Goal: Task Accomplishment & Management: Use online tool/utility

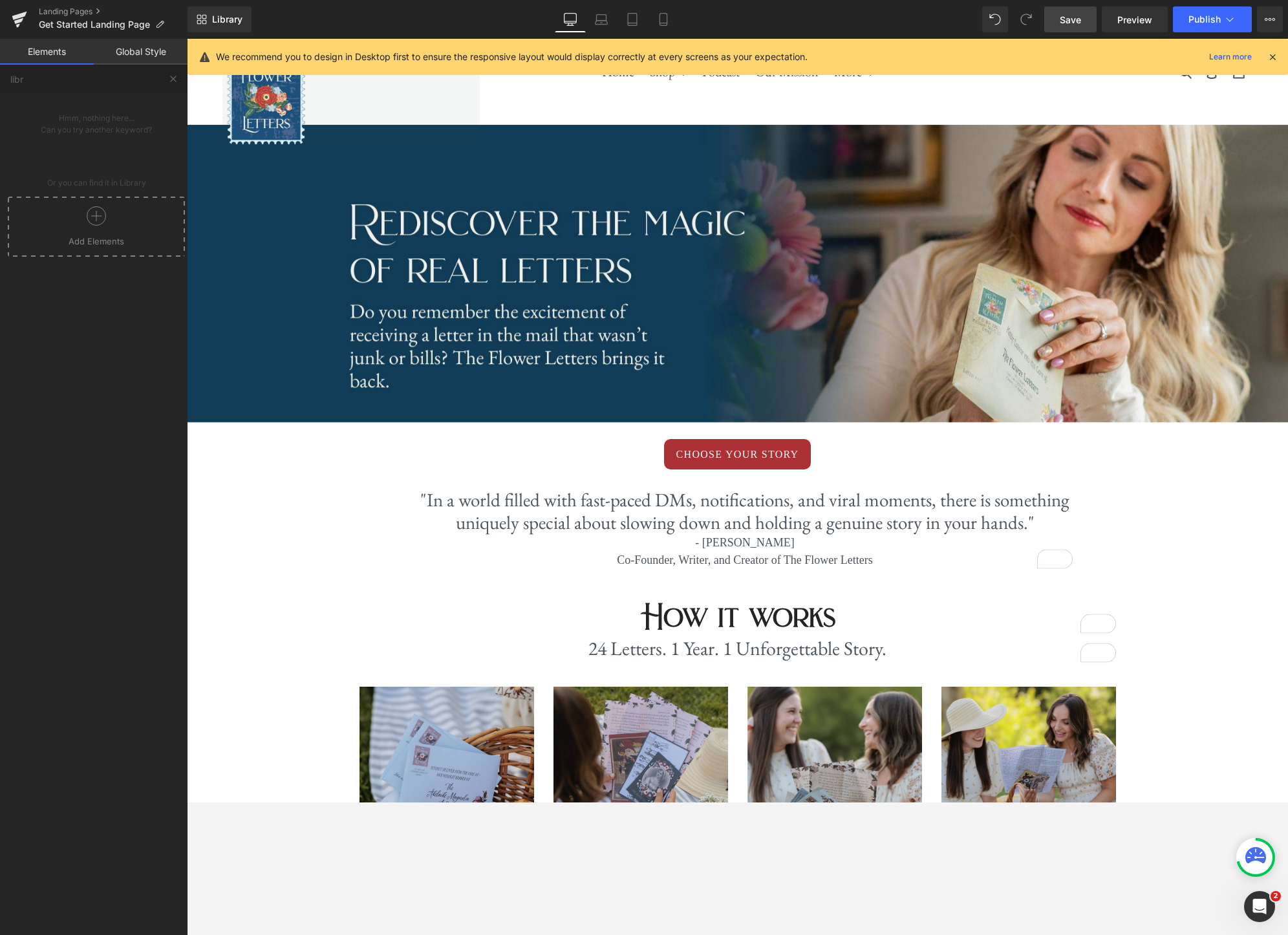
click at [1084, 24] on link "Save" at bounding box center [1070, 19] width 52 height 26
click at [1136, 25] on span "Preview" at bounding box center [1134, 20] width 35 height 13
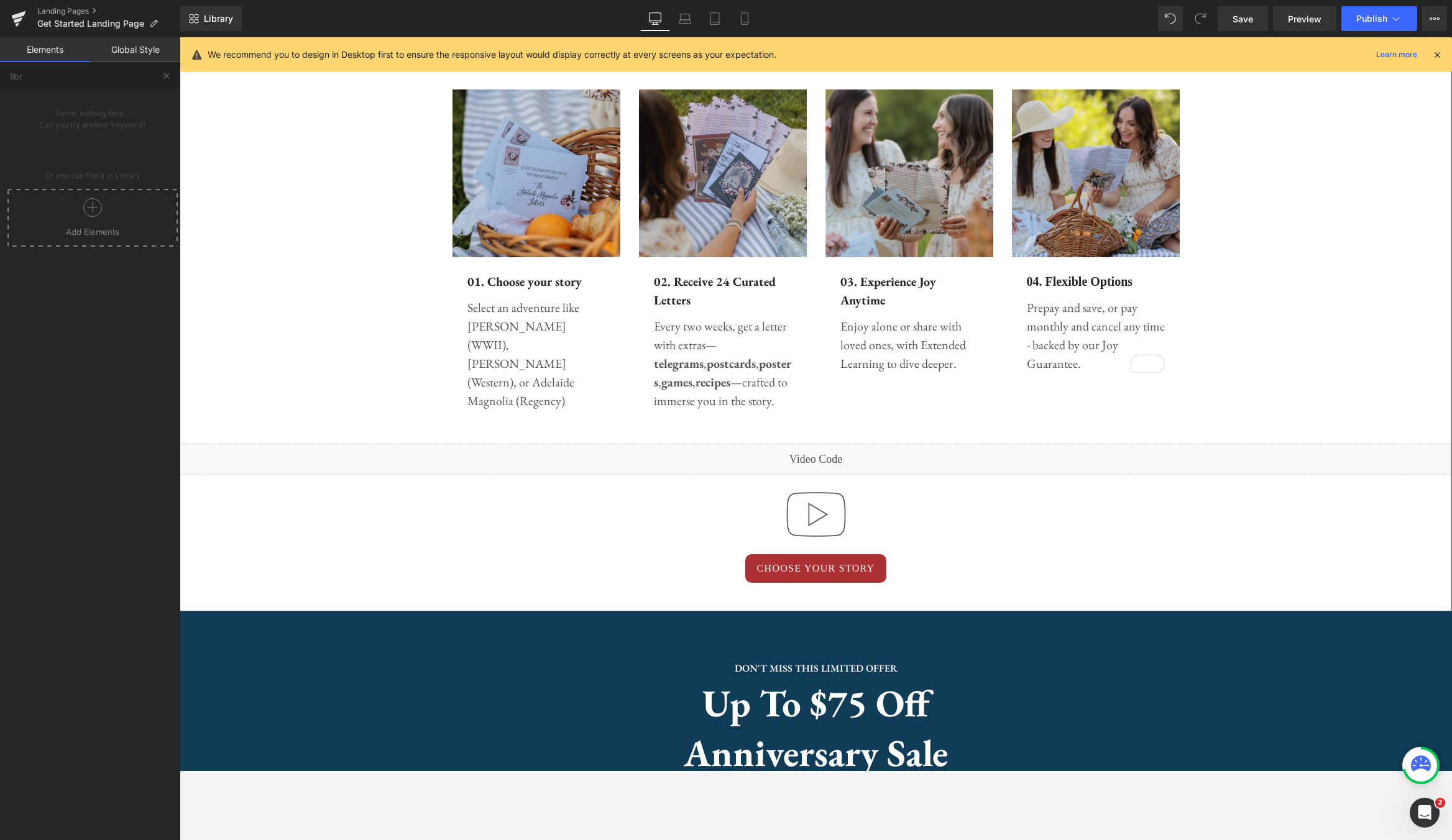
scroll to position [618, 0]
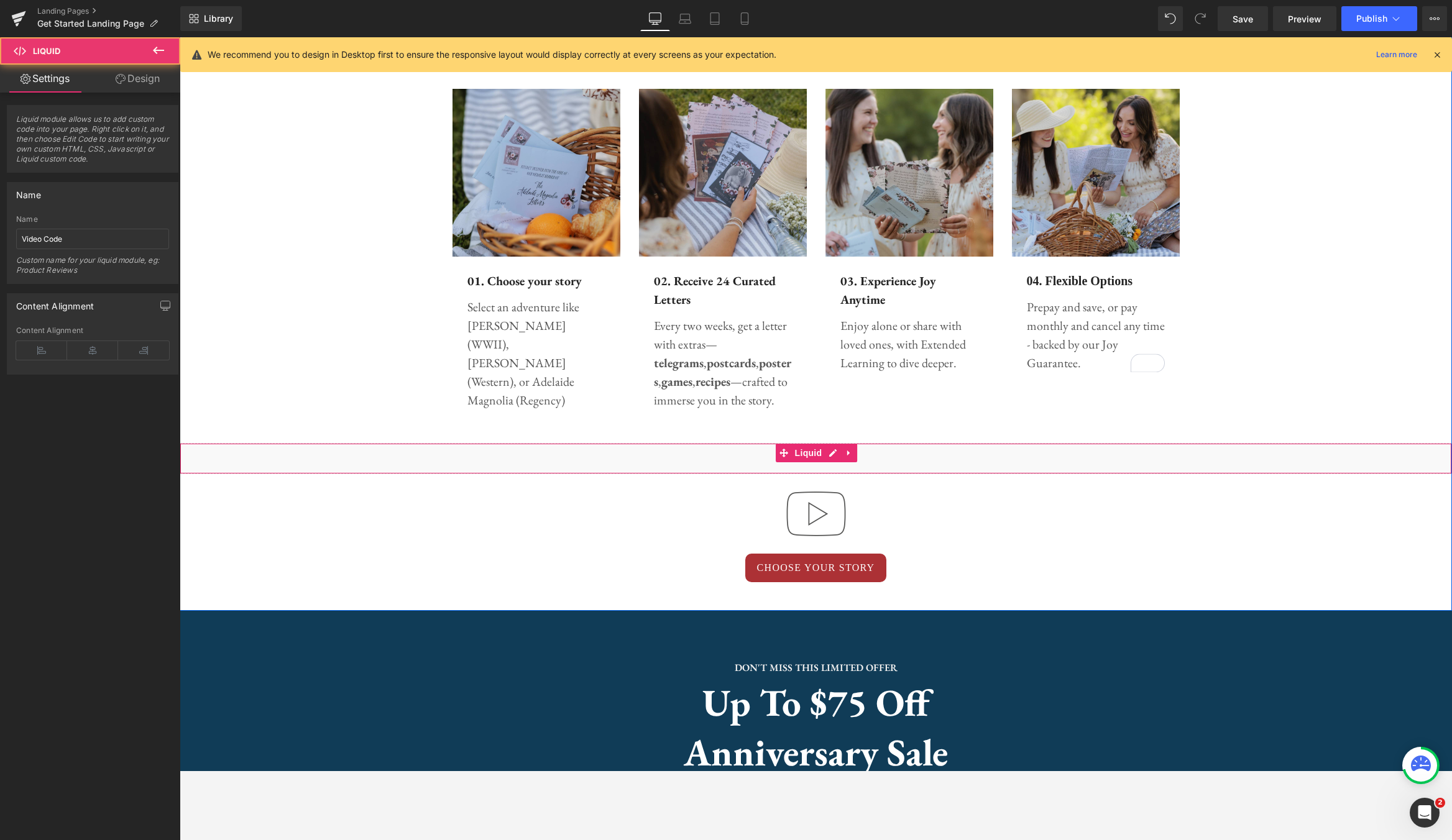
click at [930, 460] on div "Liquid" at bounding box center [816, 458] width 1273 height 31
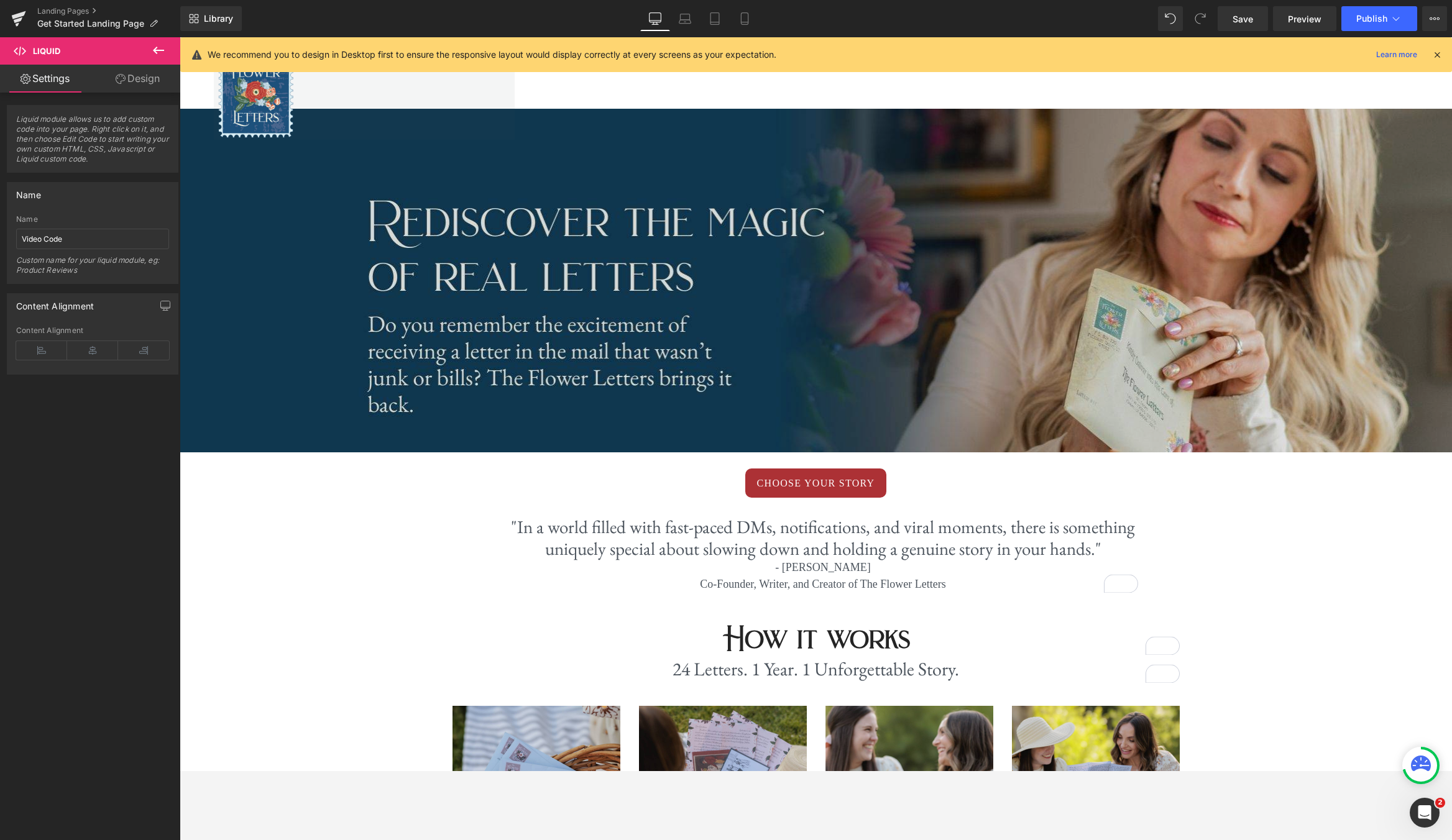
scroll to position [0, 0]
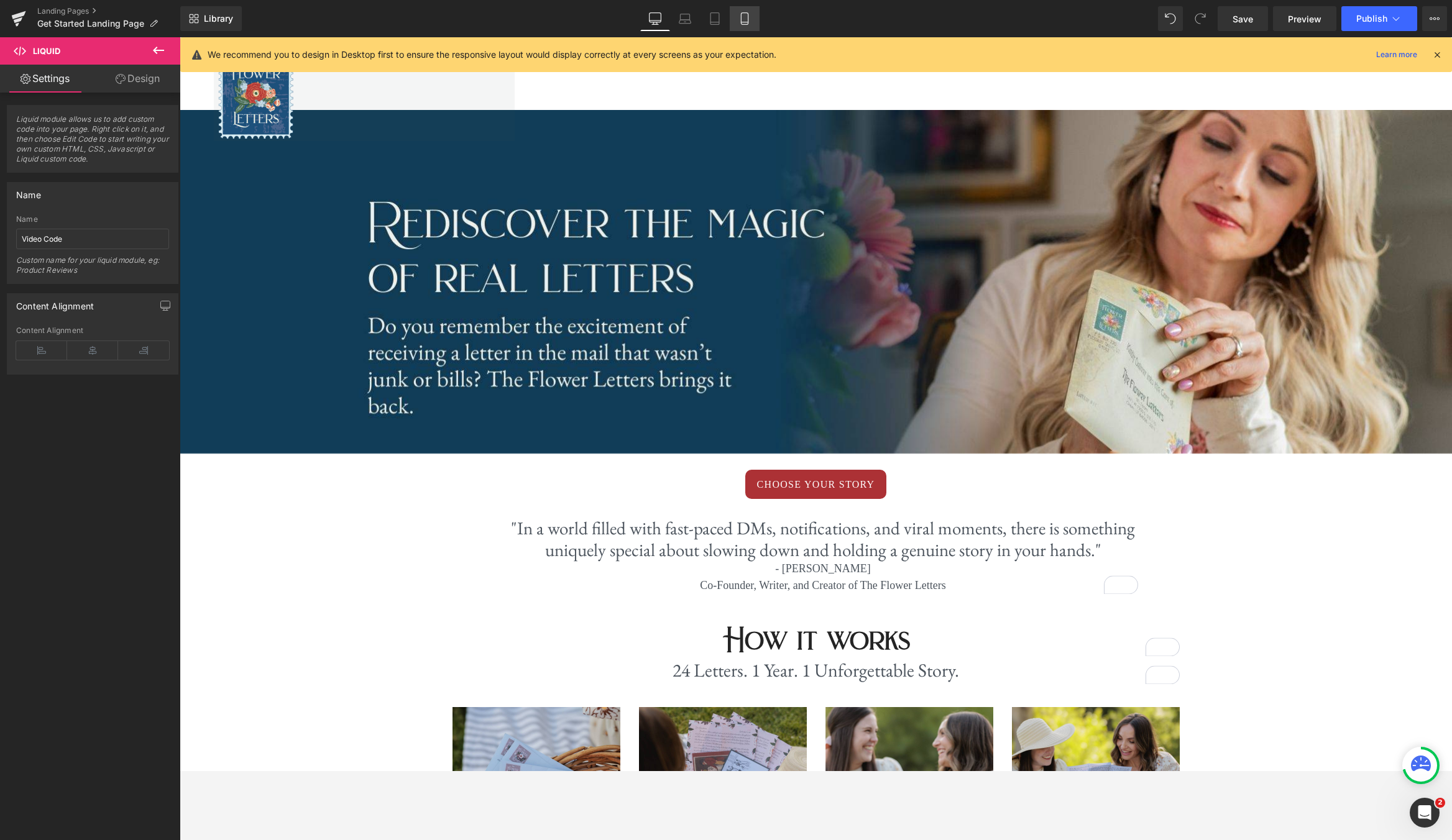
click at [742, 19] on icon at bounding box center [745, 19] width 13 height 13
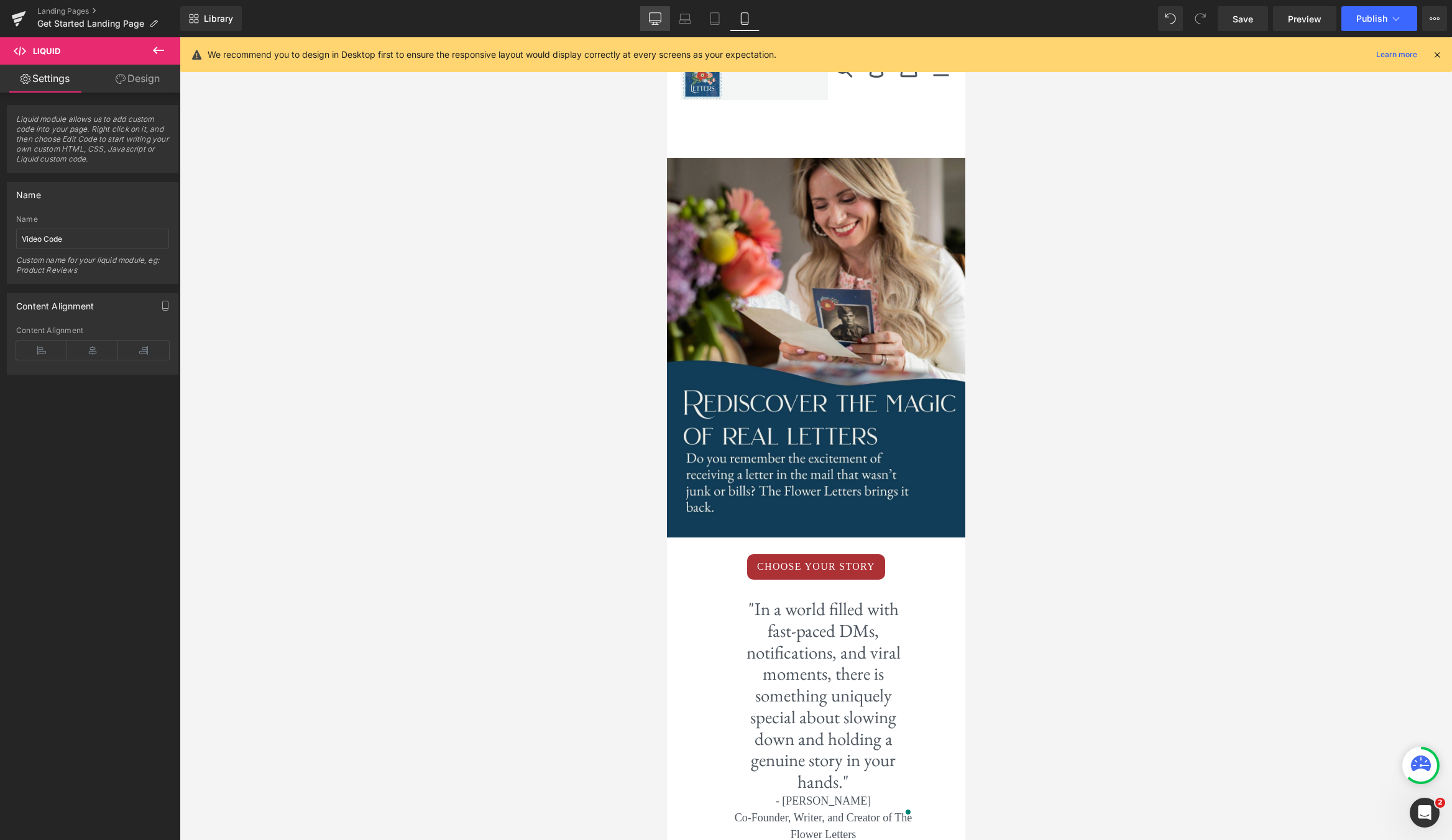
click at [653, 19] on icon at bounding box center [656, 19] width 13 height 13
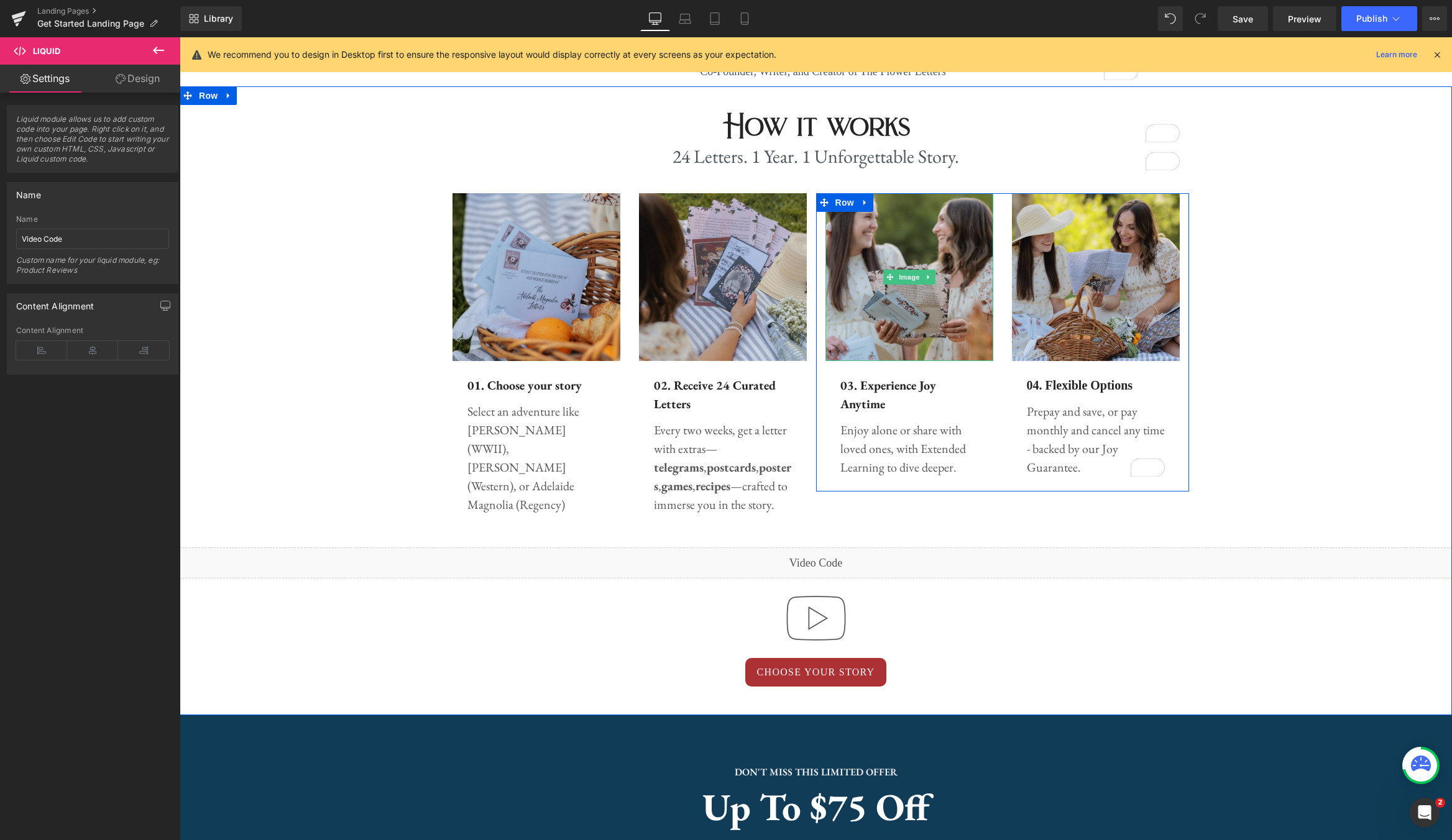
scroll to position [527, 0]
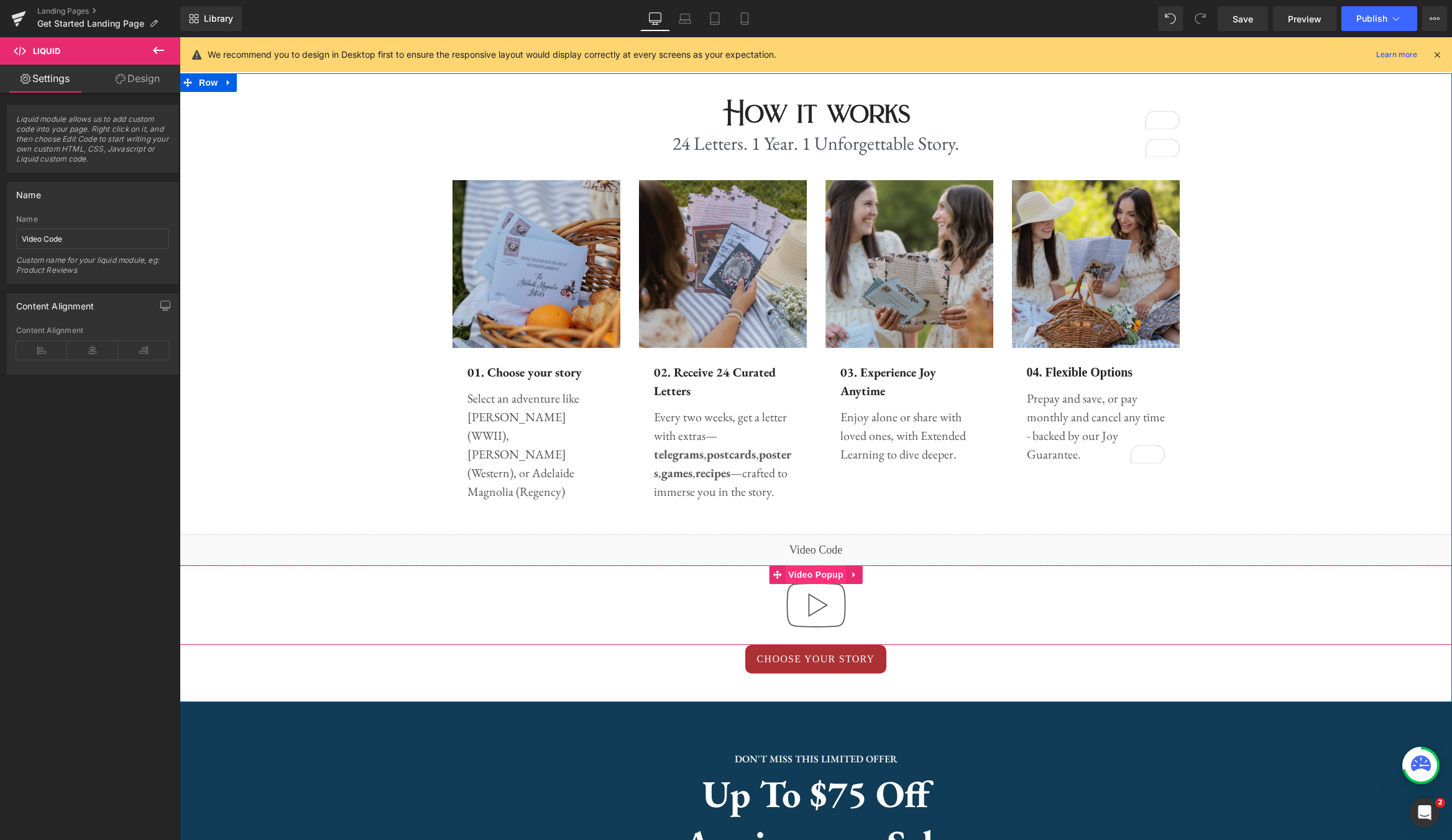
click at [819, 576] on span "Video Popup" at bounding box center [815, 574] width 61 height 18
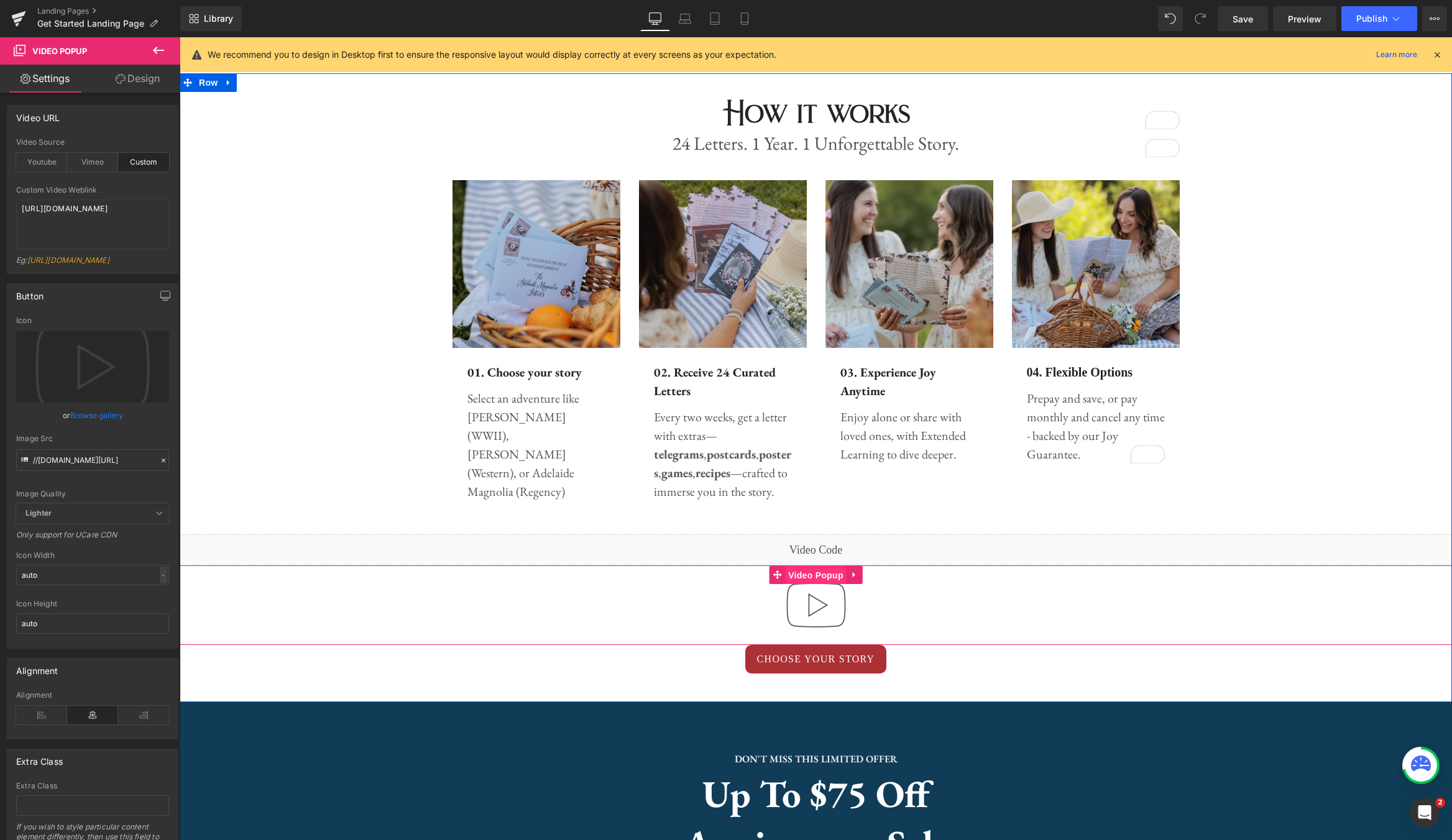
click at [826, 578] on span "Video Popup" at bounding box center [815, 575] width 61 height 18
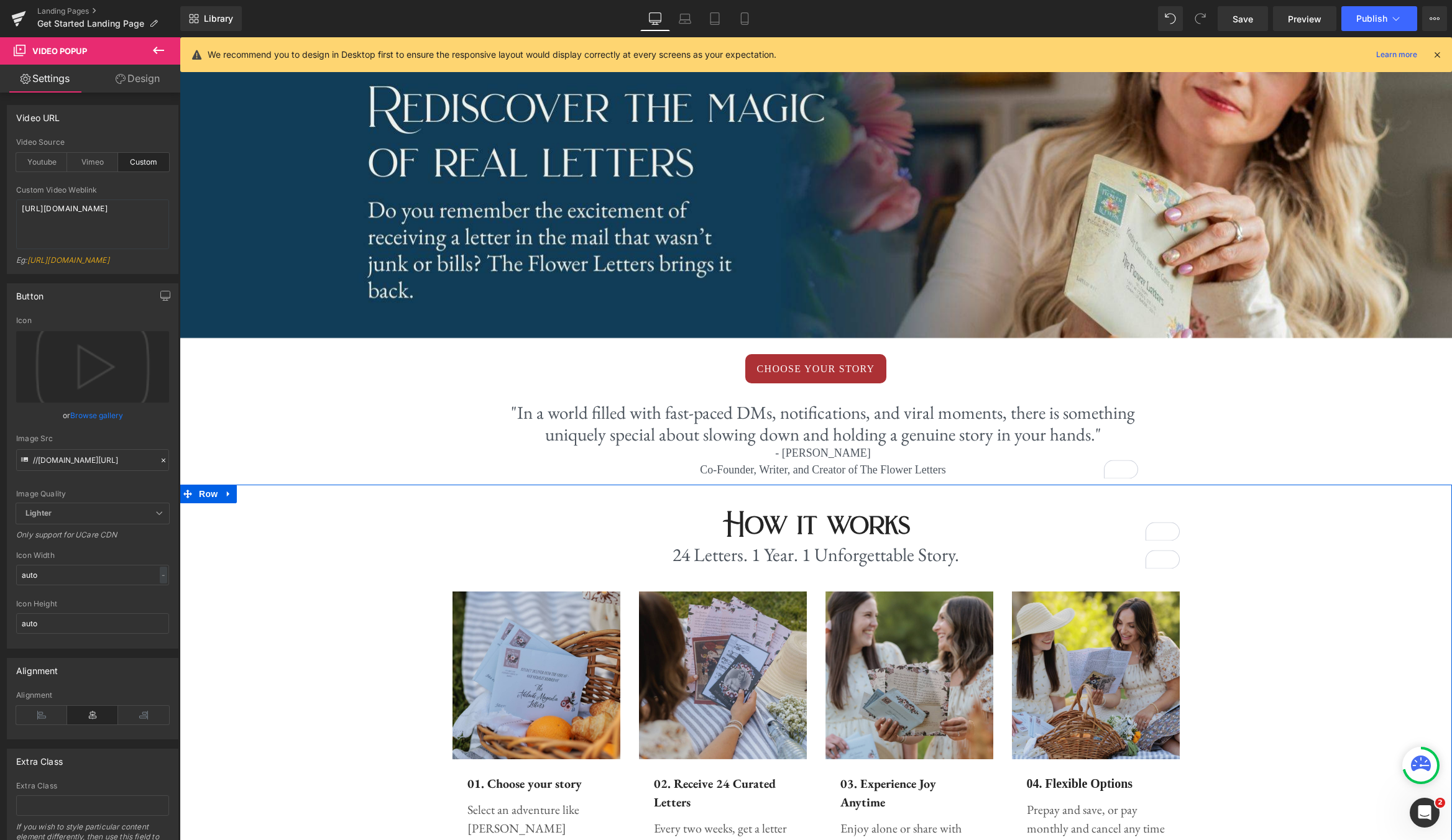
scroll to position [0, 0]
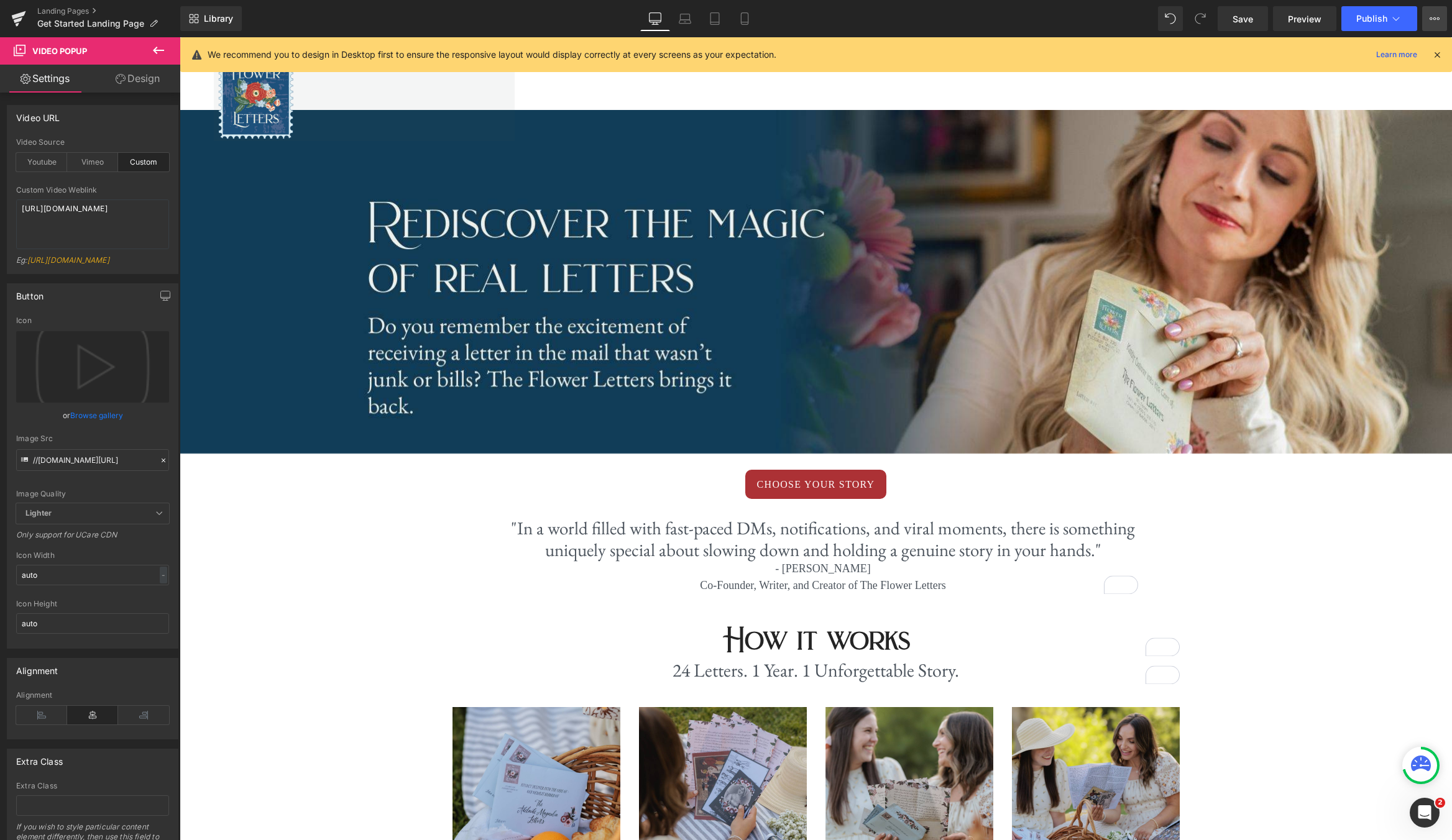
click at [1237, 24] on button "View Live Page View with current Template Save Template to Library Schedule Pub…" at bounding box center [1435, 18] width 25 height 25
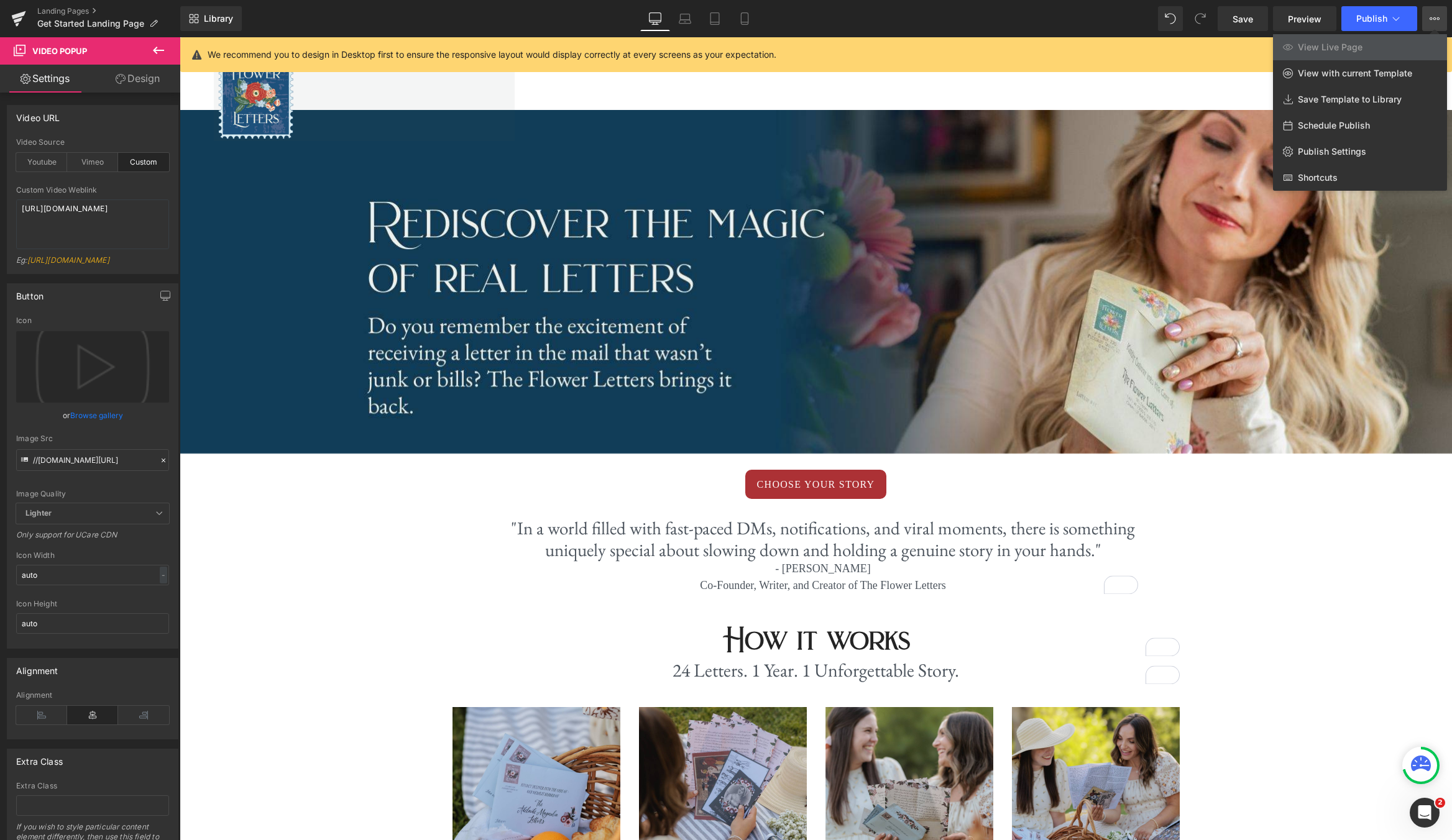
click at [1237, 24] on button "View Live Page View with current Template Save Template to Library Schedule Pub…" at bounding box center [1435, 18] width 25 height 25
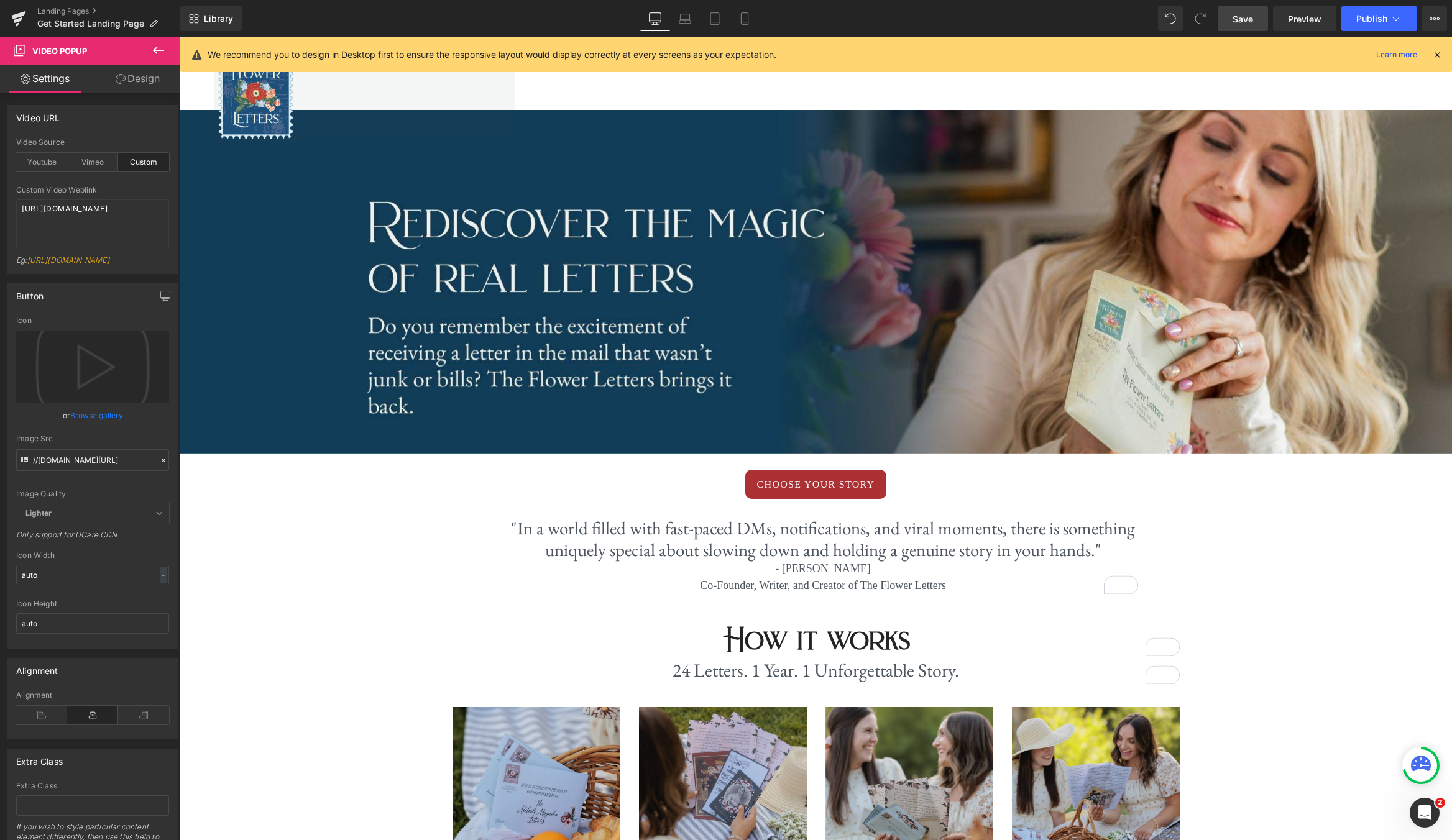
click at [1237, 20] on span "Save" at bounding box center [1243, 19] width 20 height 13
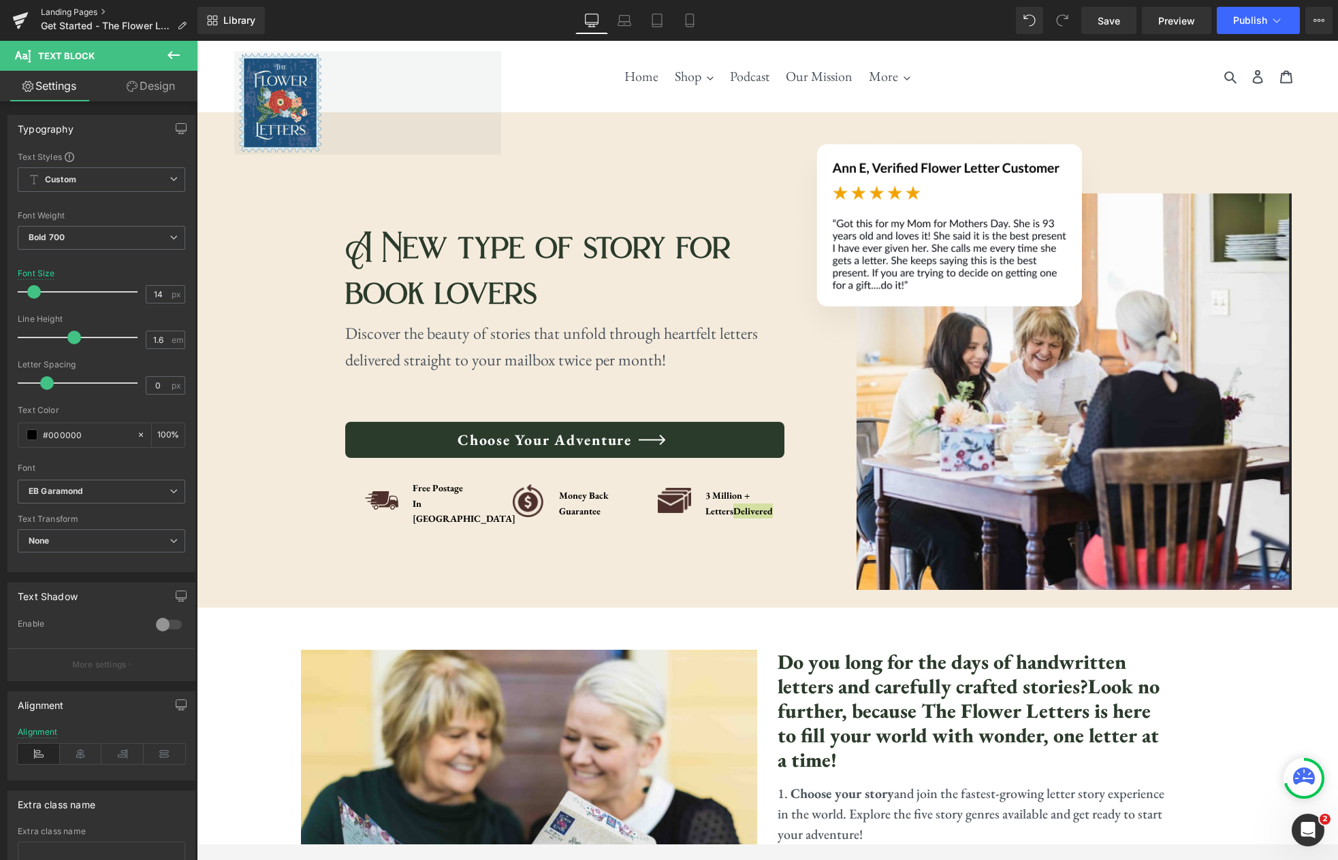
click at [58, 7] on link "Landing Pages" at bounding box center [119, 12] width 157 height 11
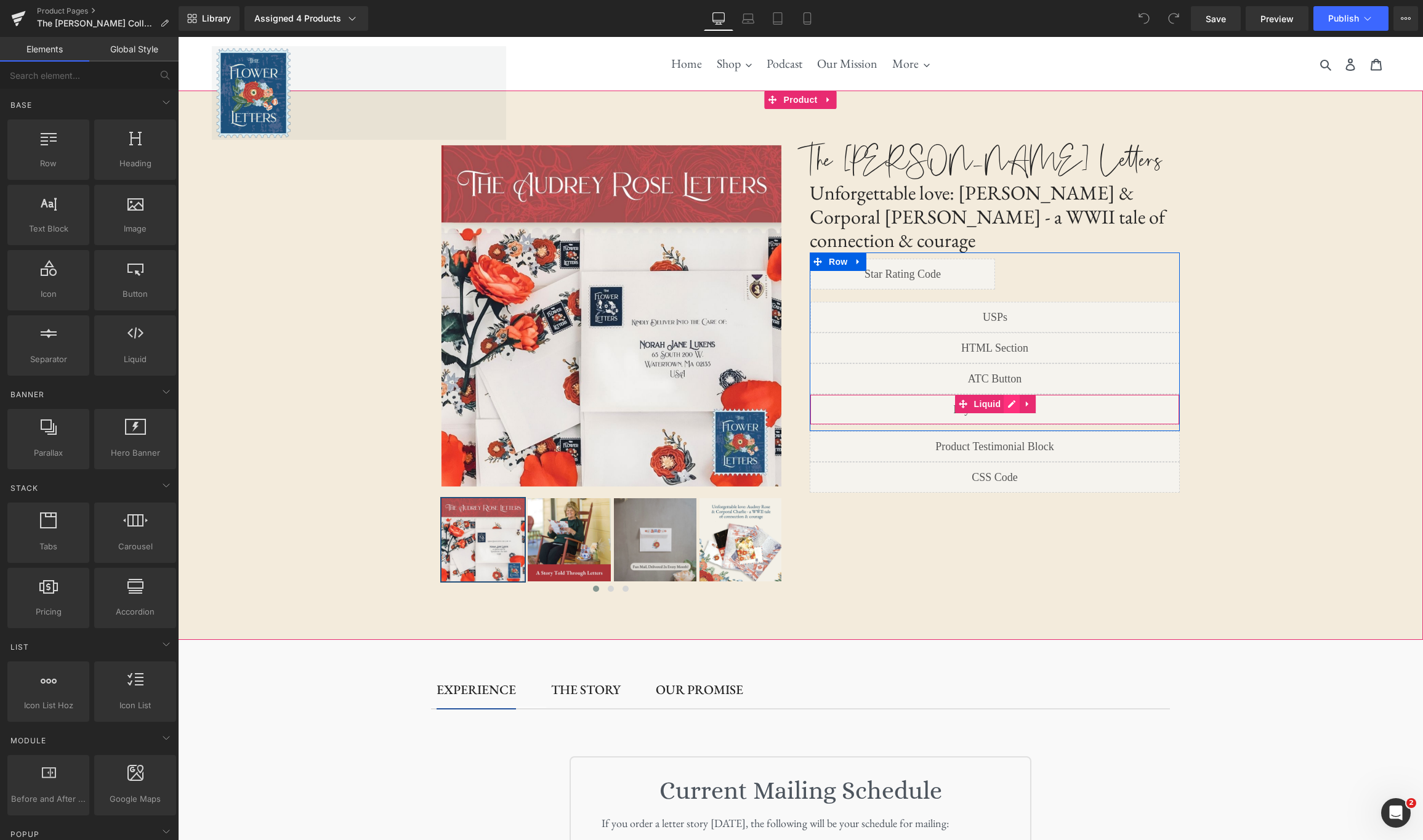
click at [1010, 394] on div "Liquid" at bounding box center [994, 410] width 370 height 31
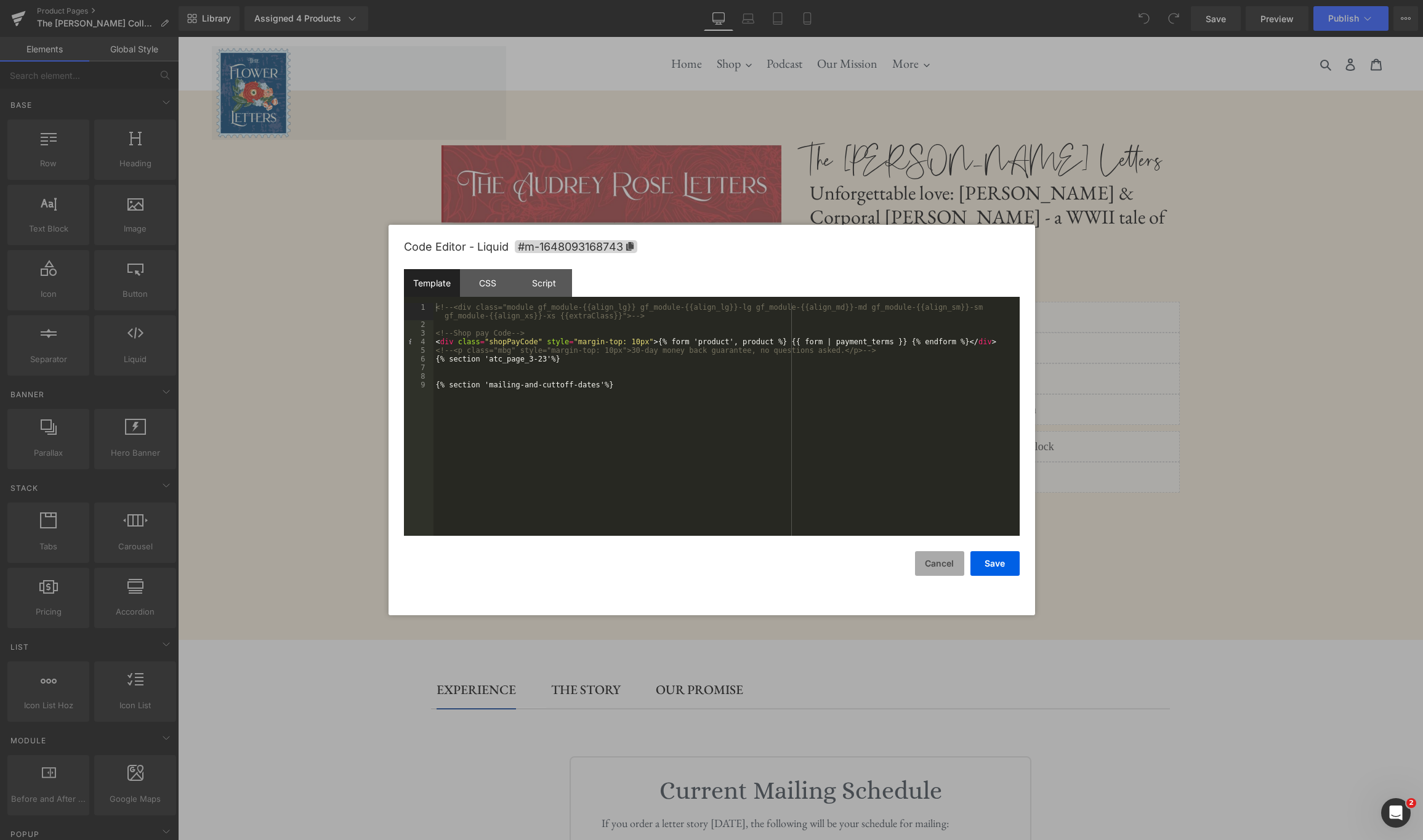
click at [946, 568] on button "Cancel" at bounding box center [940, 562] width 49 height 24
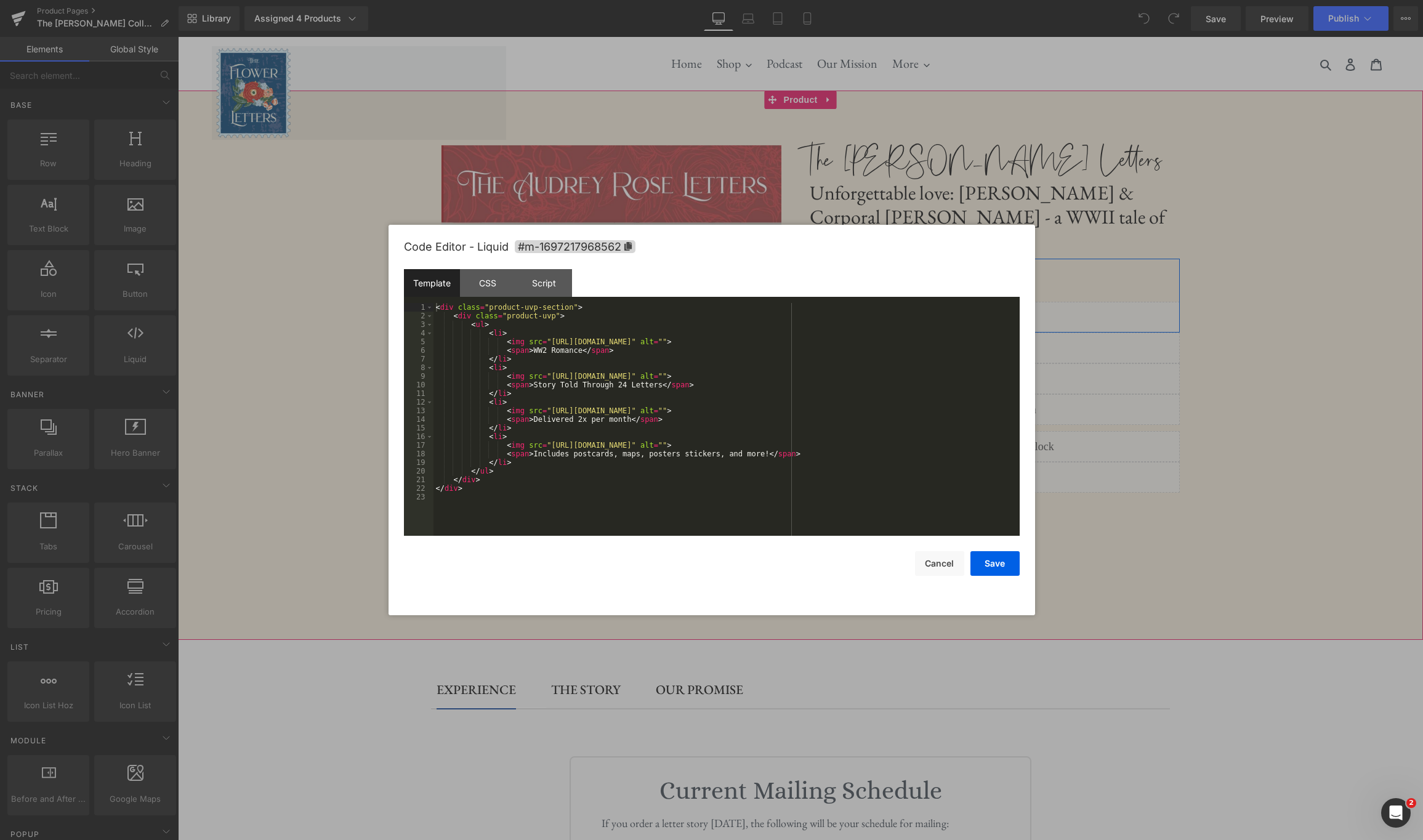
click at [1011, 308] on icon at bounding box center [1009, 311] width 6 height 6
click at [936, 564] on button "Cancel" at bounding box center [940, 562] width 49 height 24
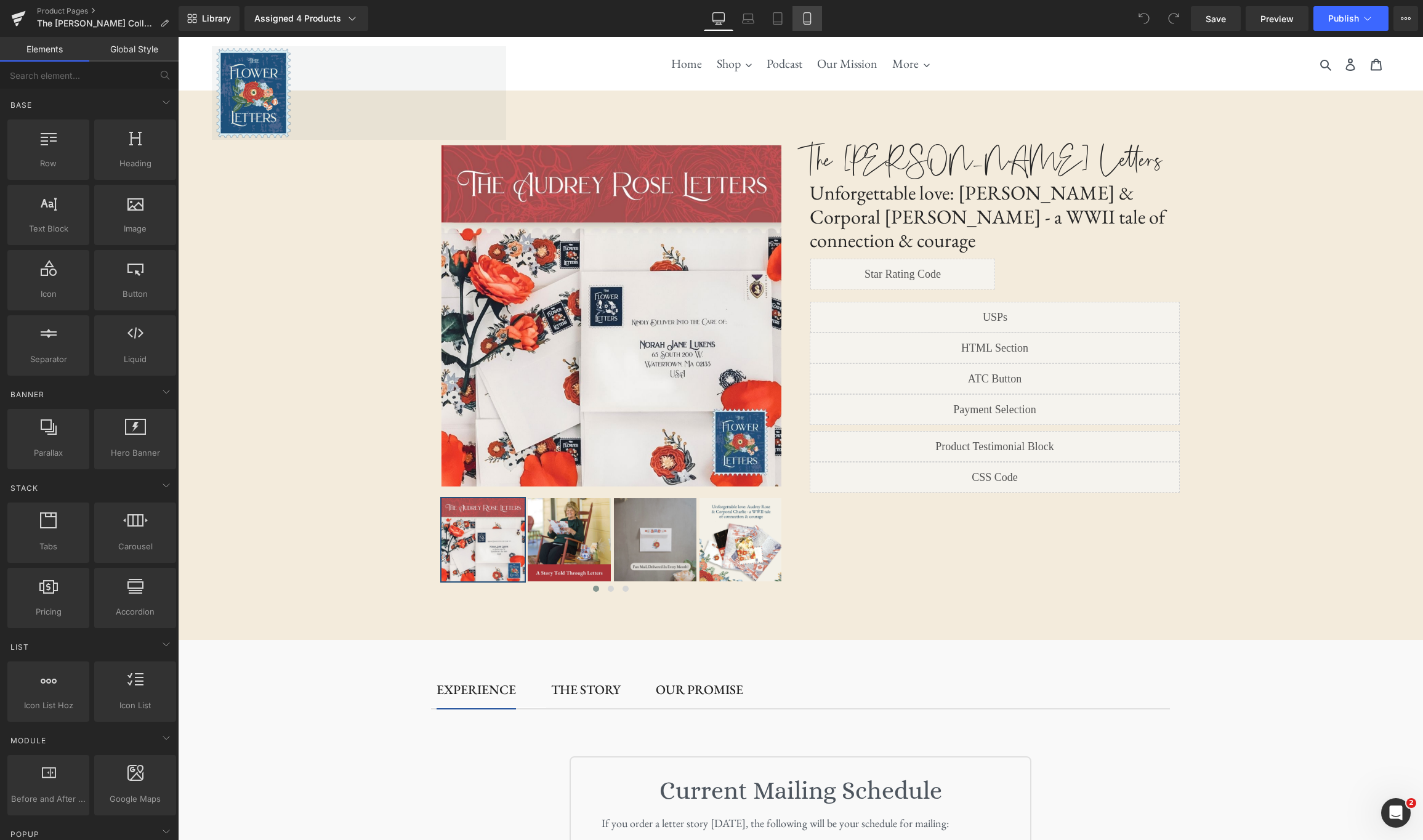
click at [805, 18] on icon at bounding box center [808, 19] width 13 height 13
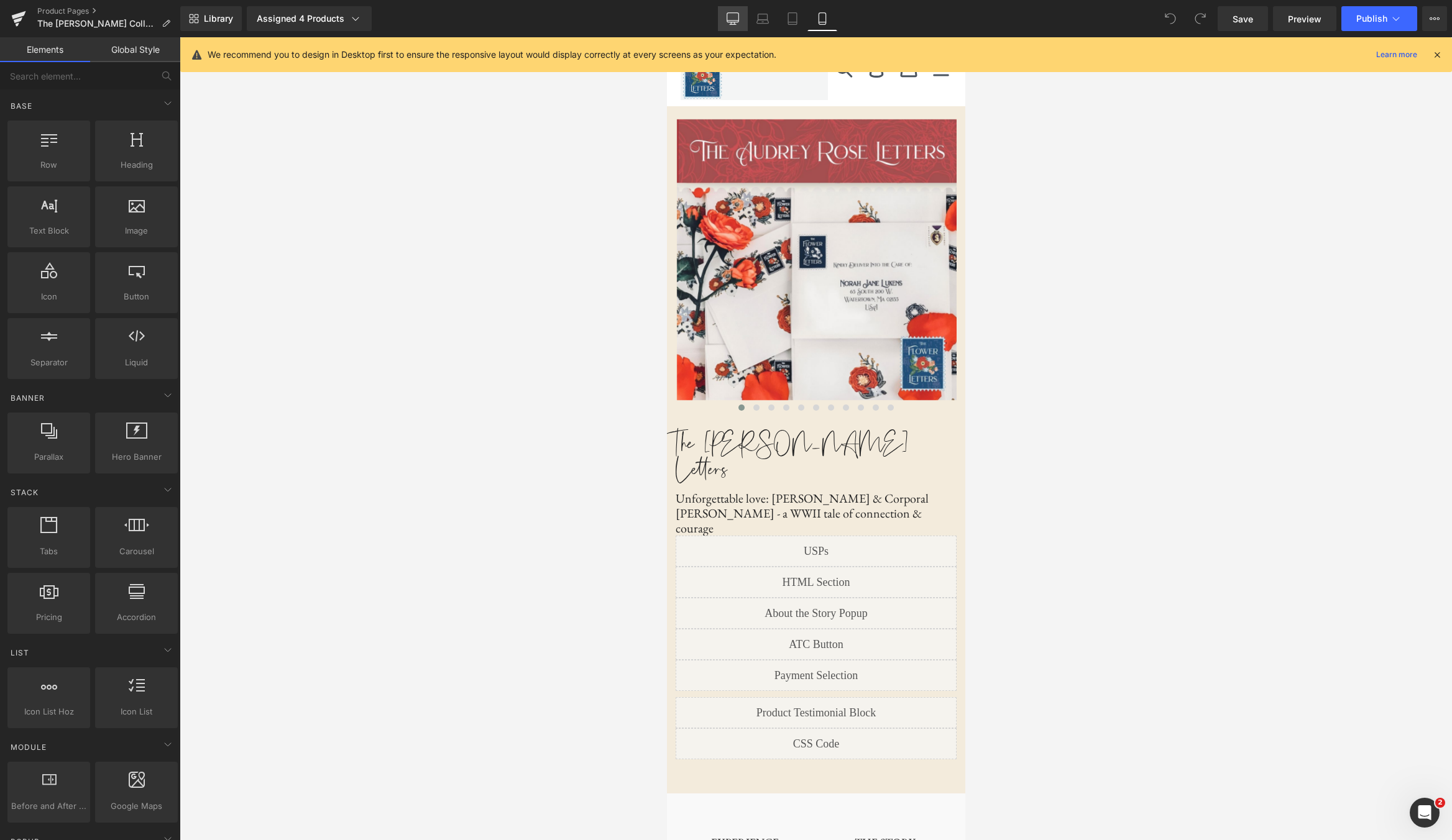
click at [737, 16] on icon at bounding box center [733, 19] width 13 height 13
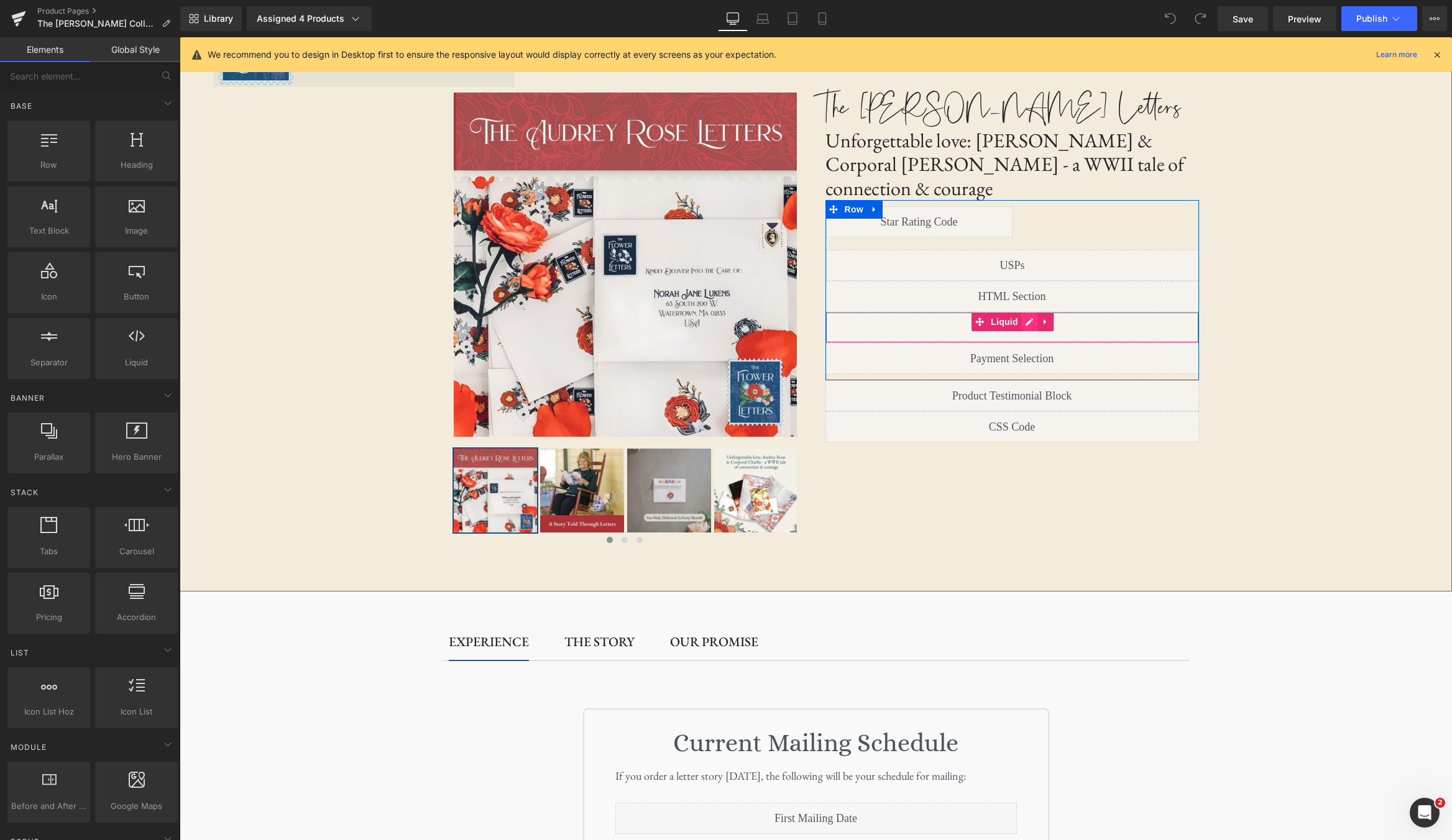
click at [1031, 312] on div "Liquid" at bounding box center [1012, 328] width 374 height 31
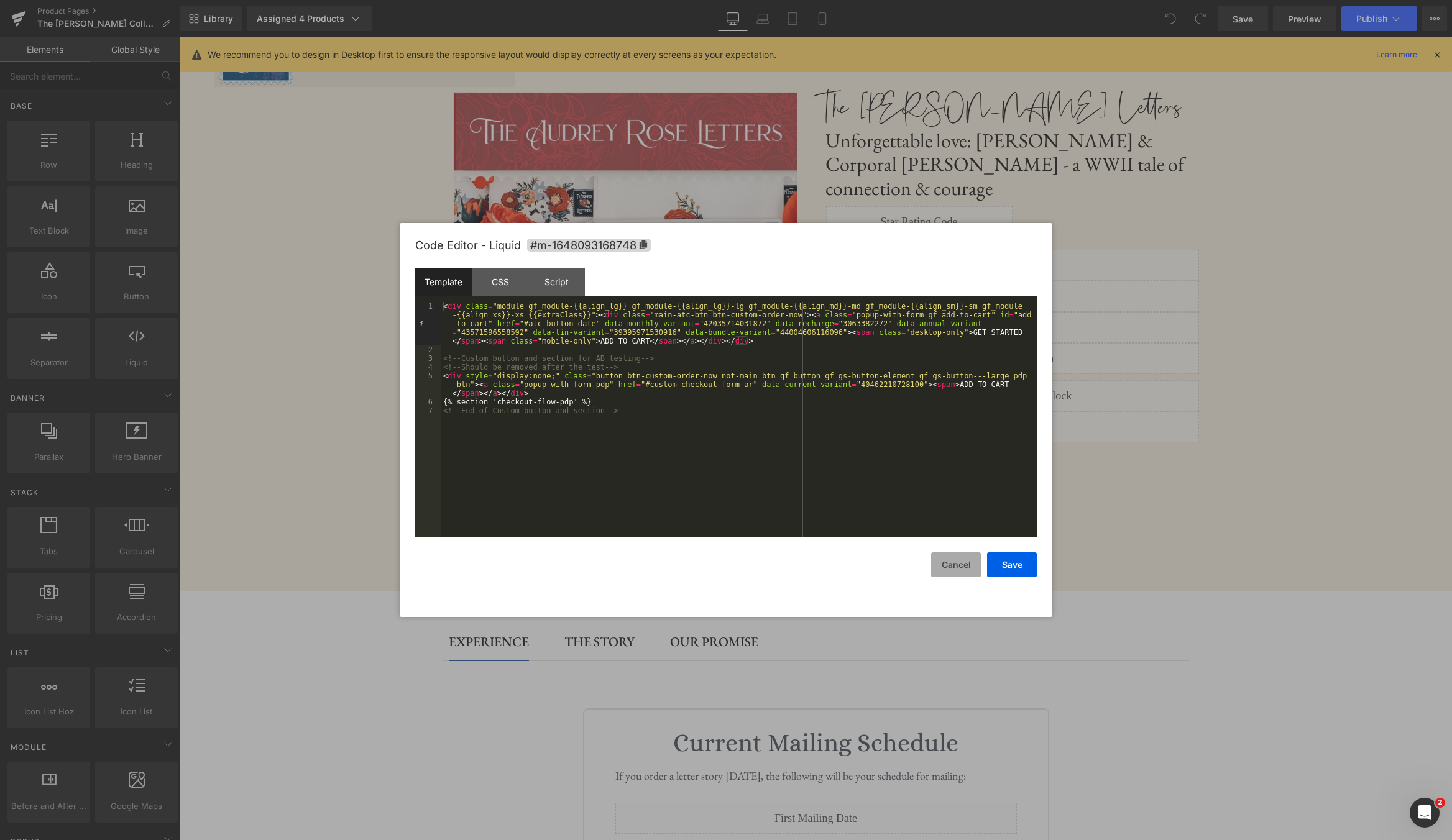
click at [958, 574] on button "Cancel" at bounding box center [956, 564] width 49 height 25
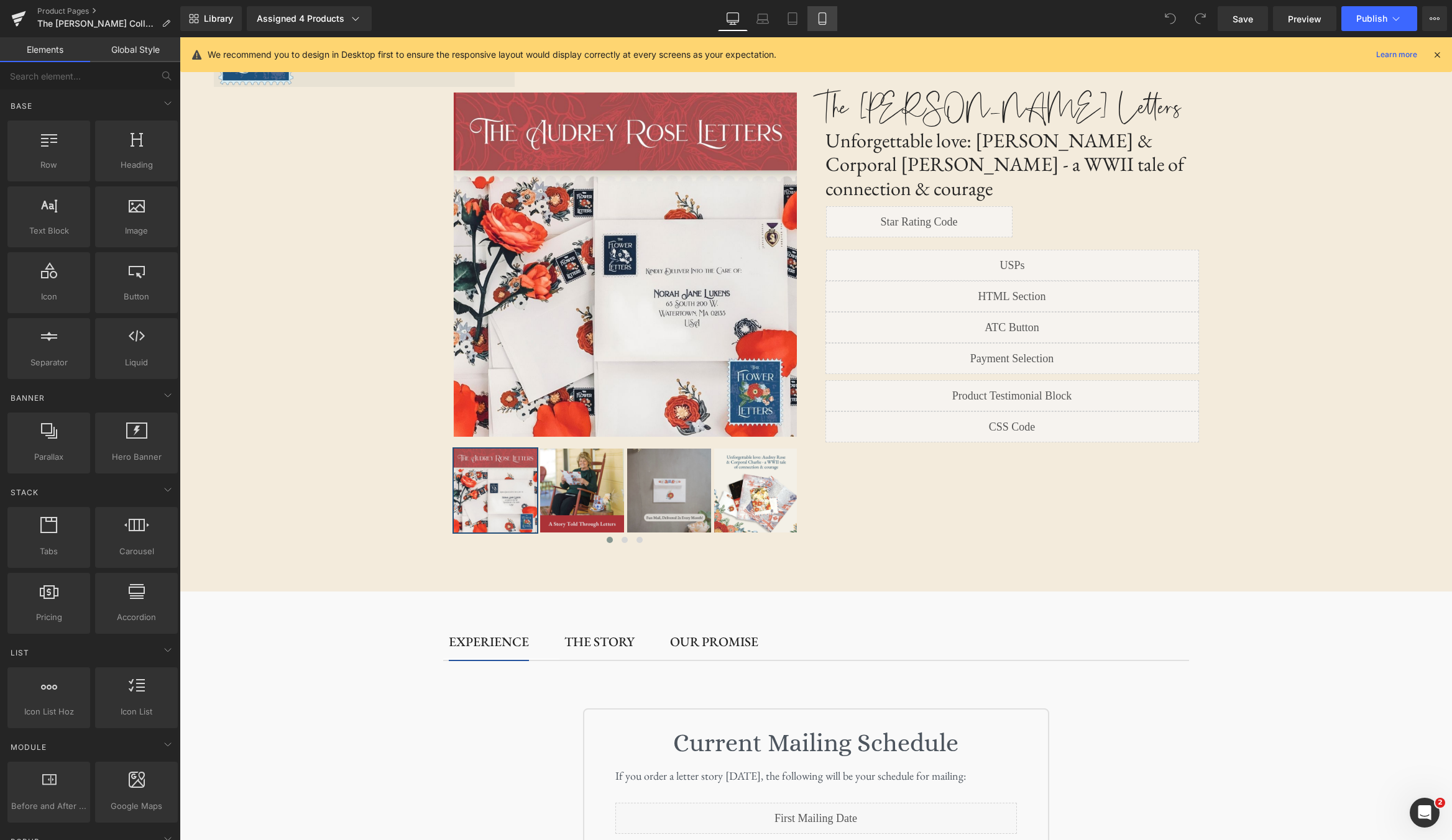
click at [826, 23] on icon at bounding box center [822, 23] width 6 height 0
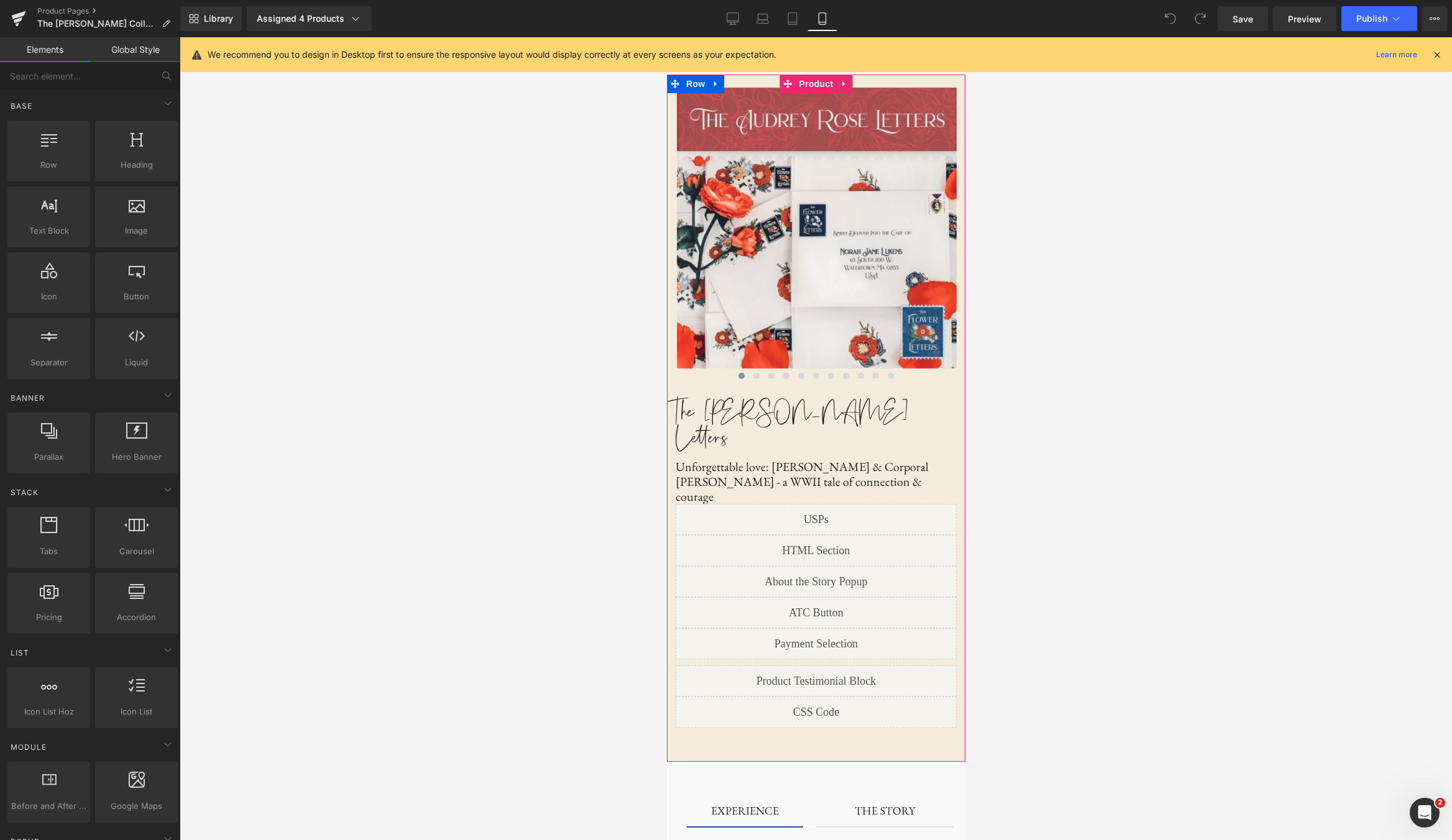
scroll to position [0, 0]
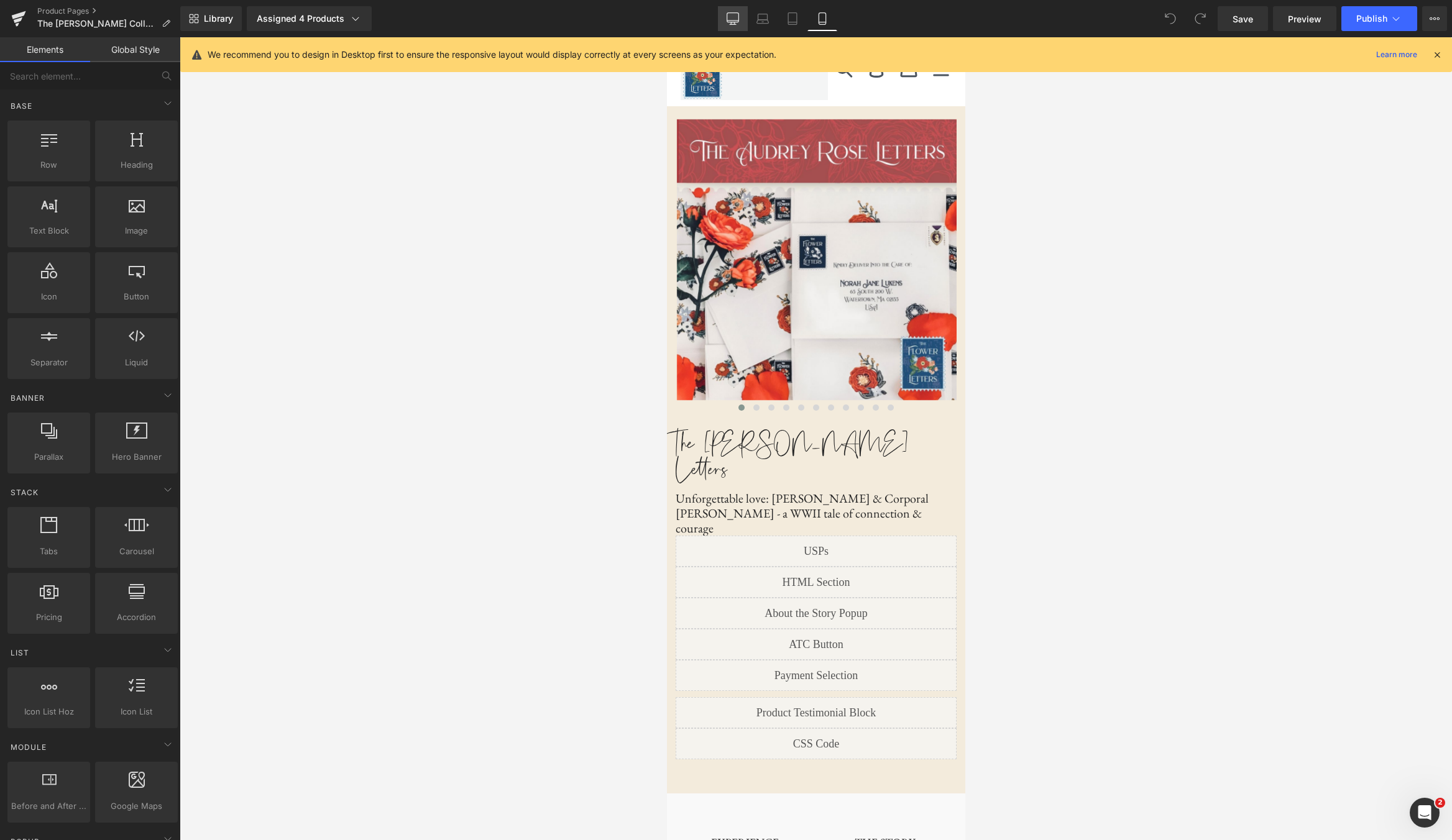
click at [730, 16] on icon at bounding box center [733, 19] width 13 height 13
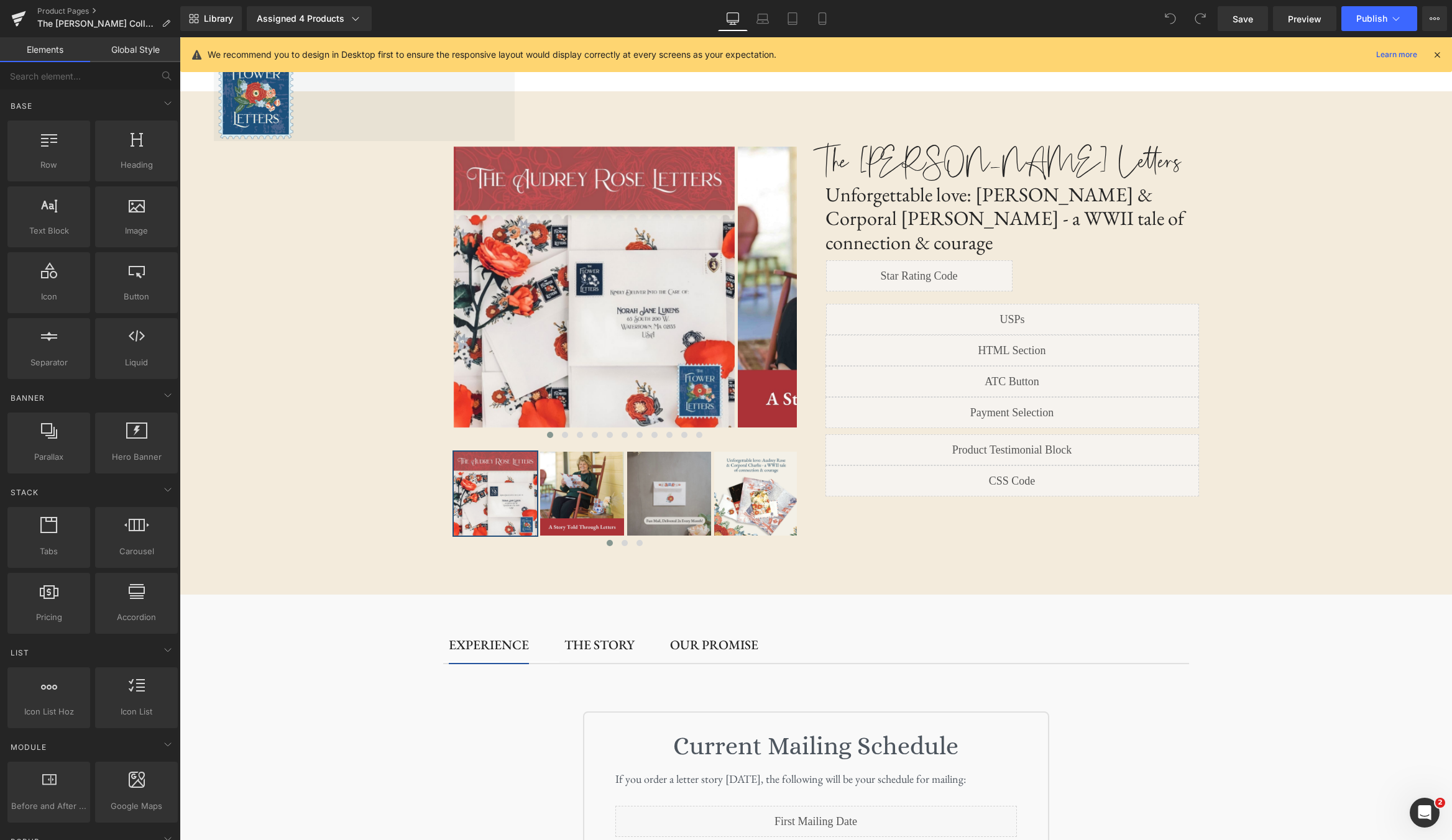
scroll to position [54, 0]
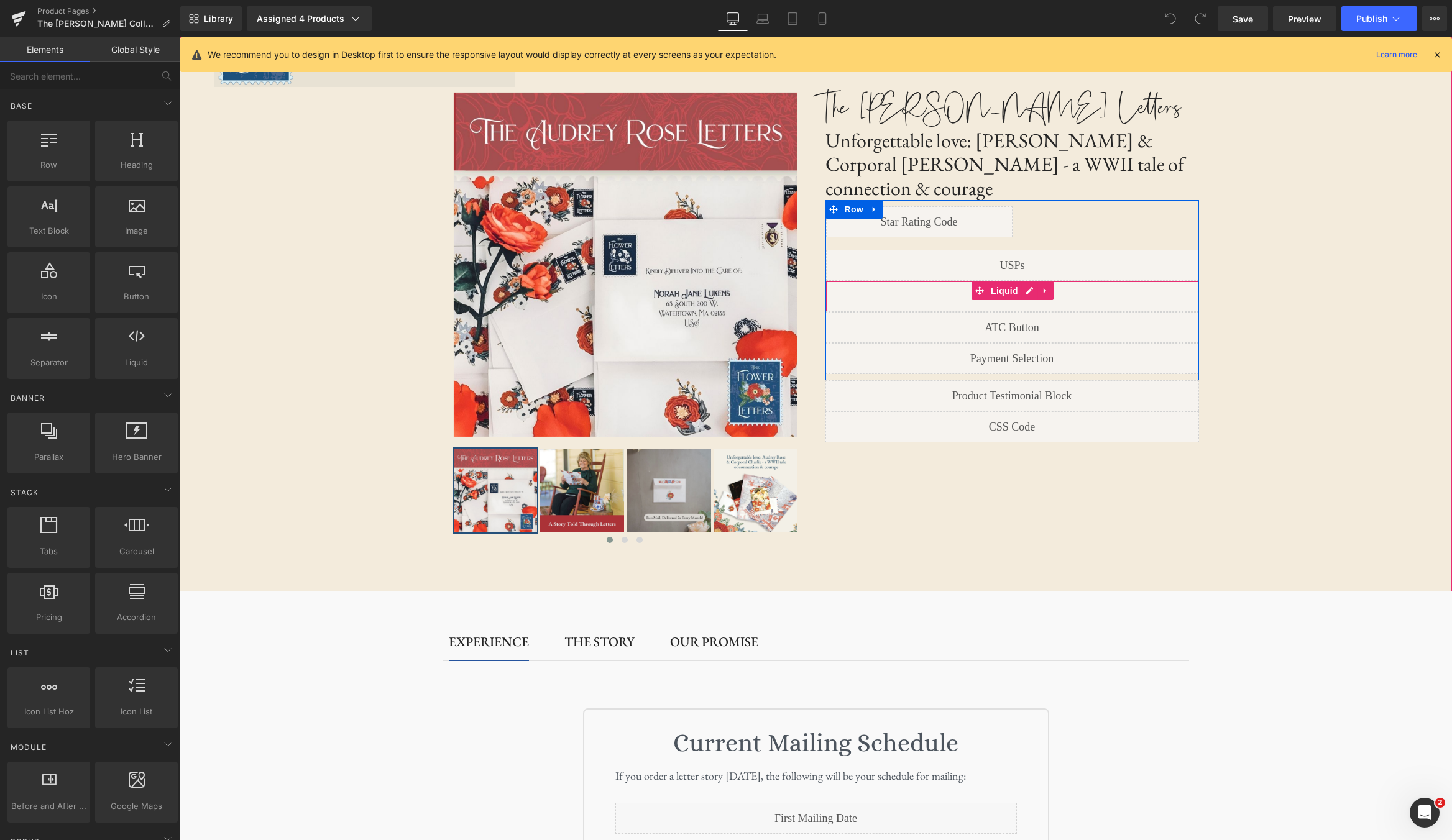
click at [1025, 281] on link at bounding box center [1029, 290] width 16 height 18
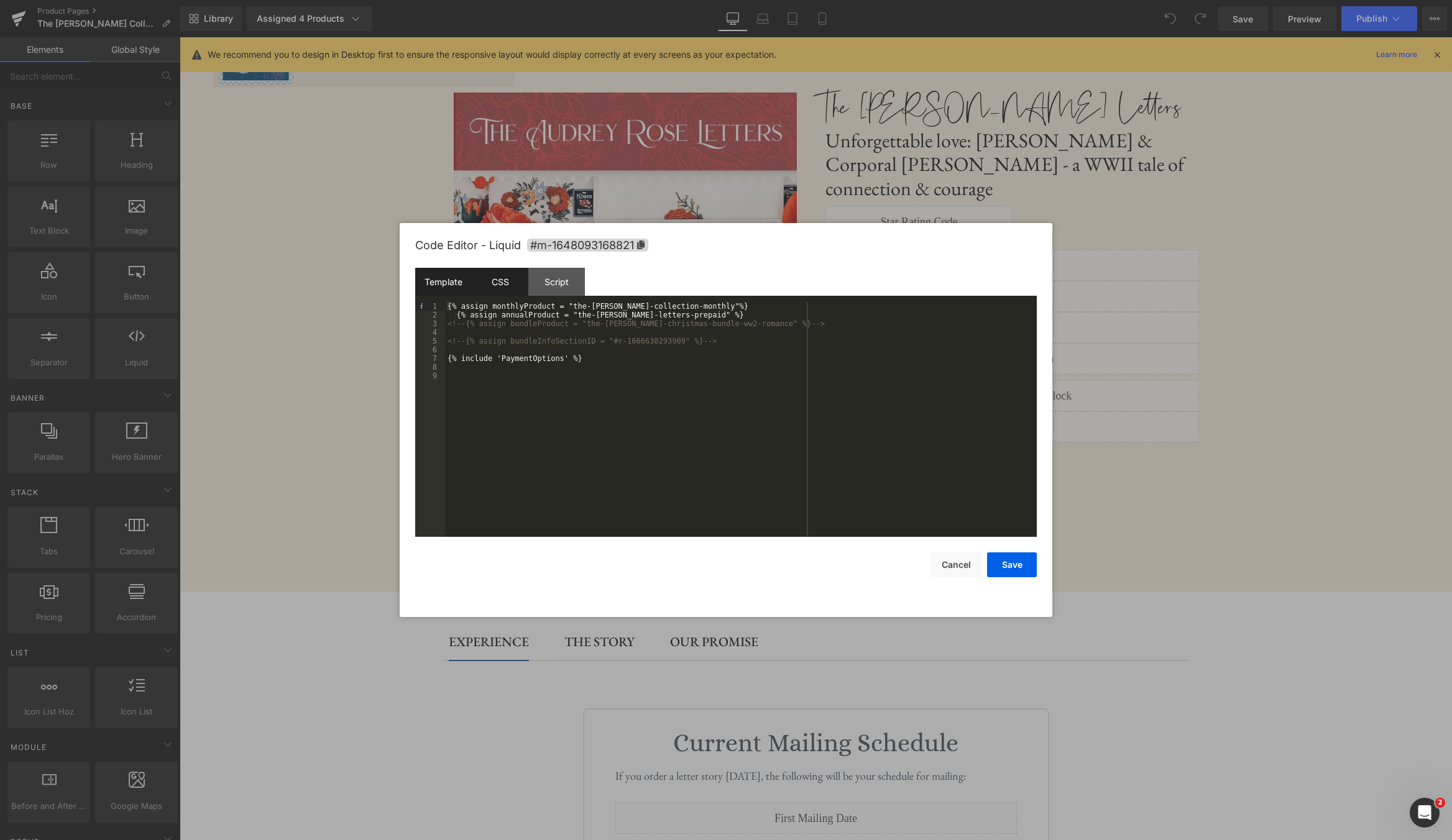
click at [500, 288] on div "CSS" at bounding box center [500, 281] width 57 height 28
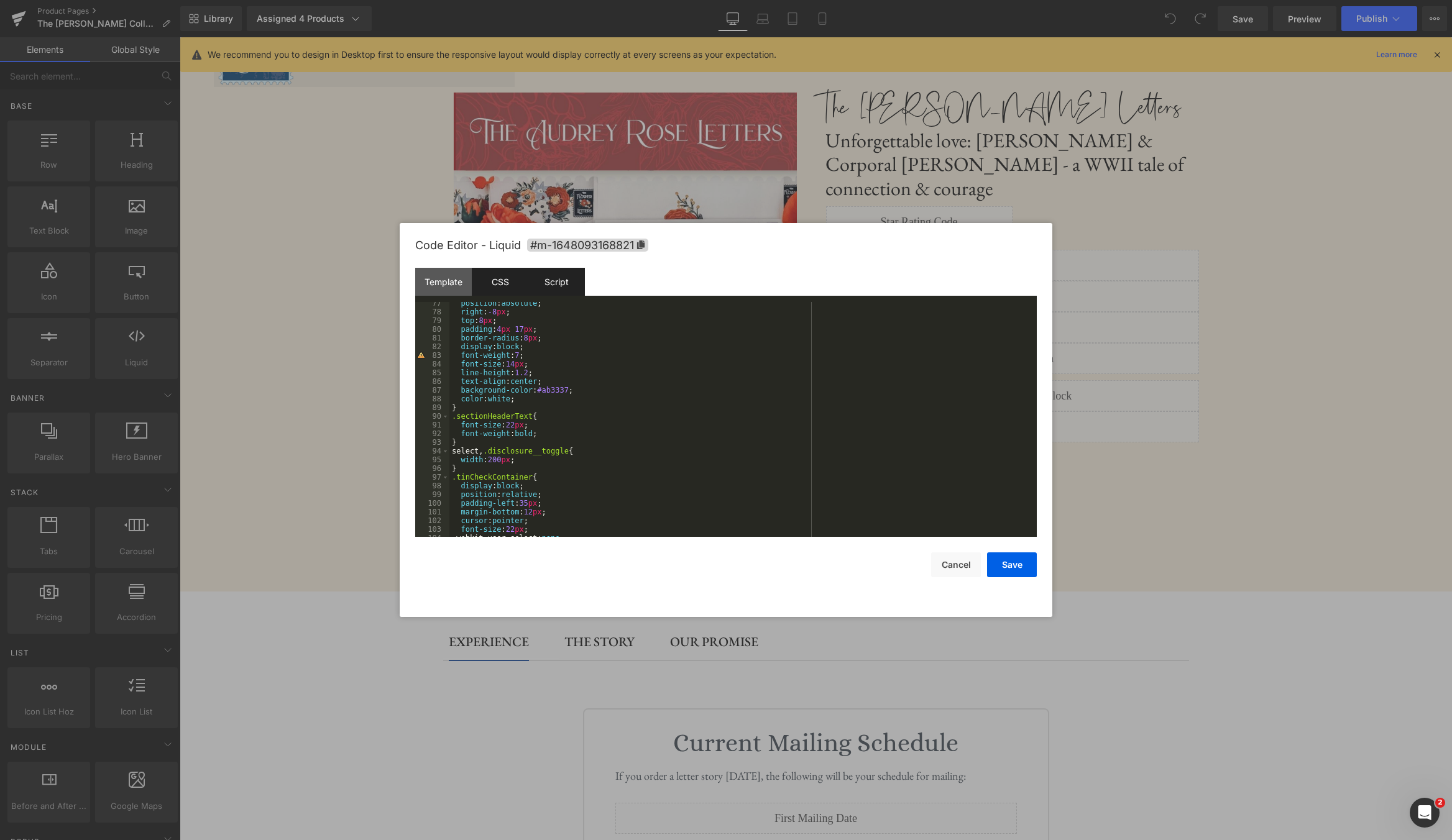
scroll to position [665, 0]
click at [567, 291] on div "Script" at bounding box center [557, 281] width 57 height 28
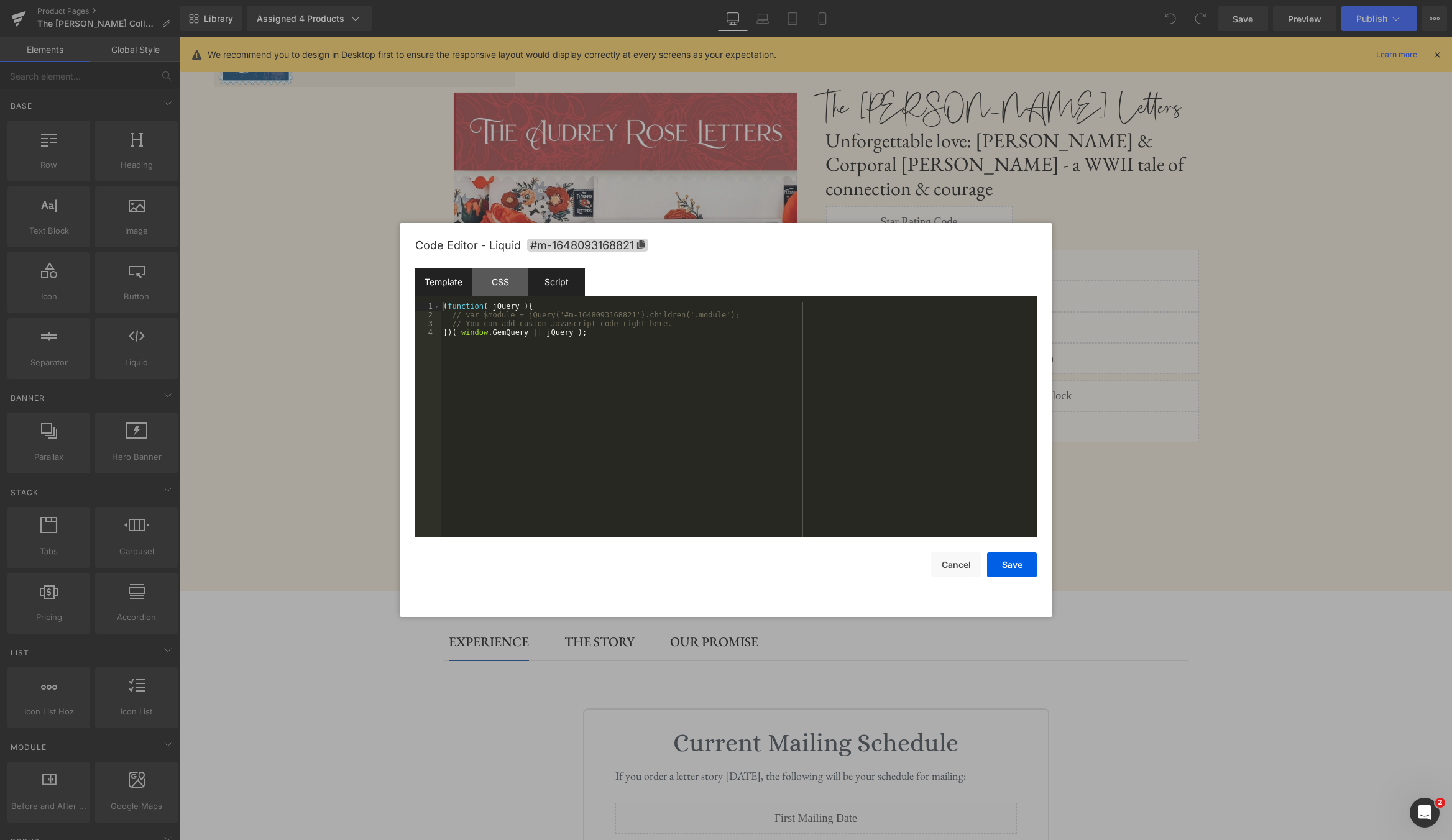
click at [450, 279] on div "Template" at bounding box center [444, 281] width 57 height 28
click at [951, 572] on button "Cancel" at bounding box center [956, 564] width 49 height 25
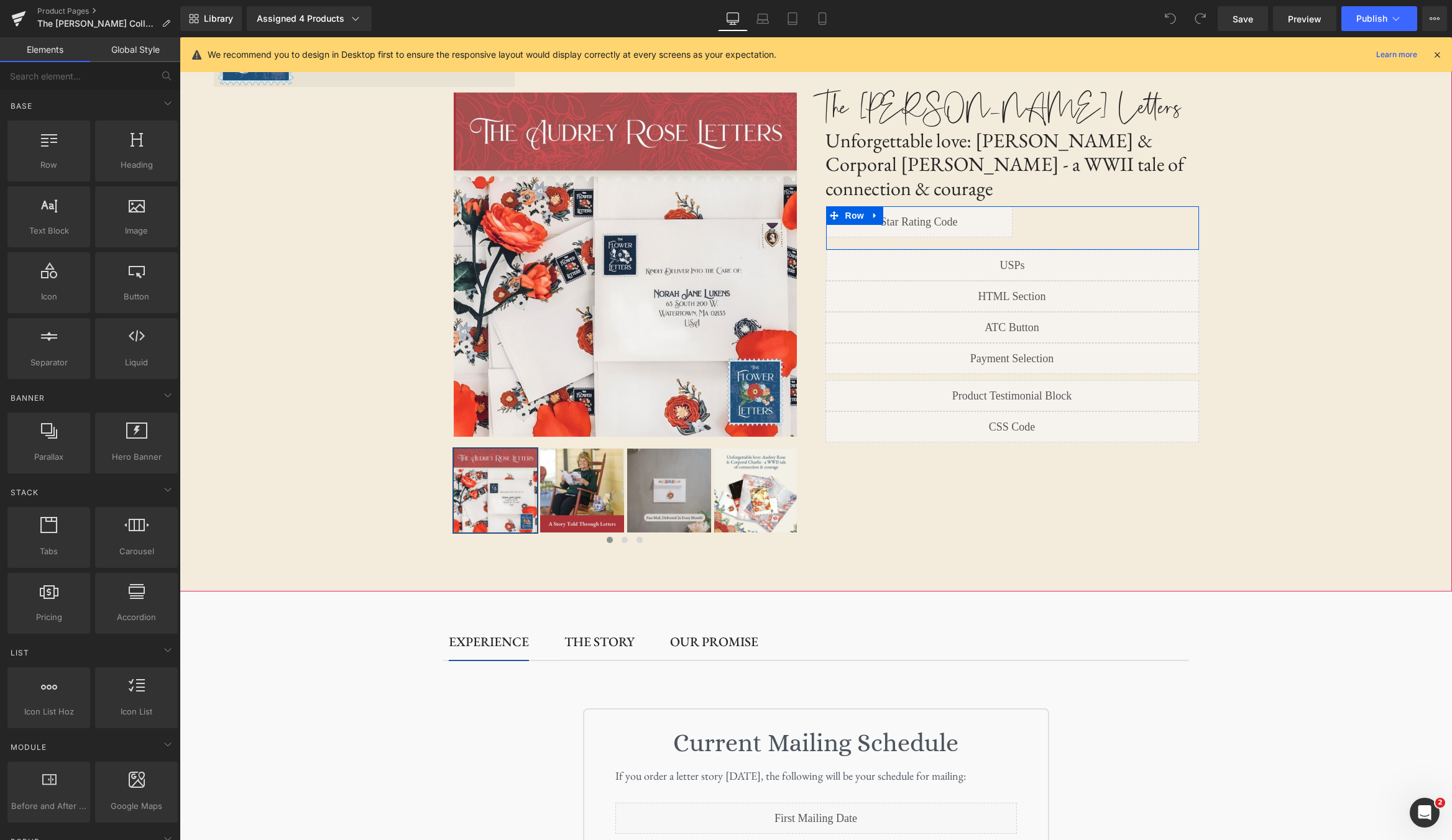
click at [936, 214] on icon at bounding box center [932, 216] width 6 height 6
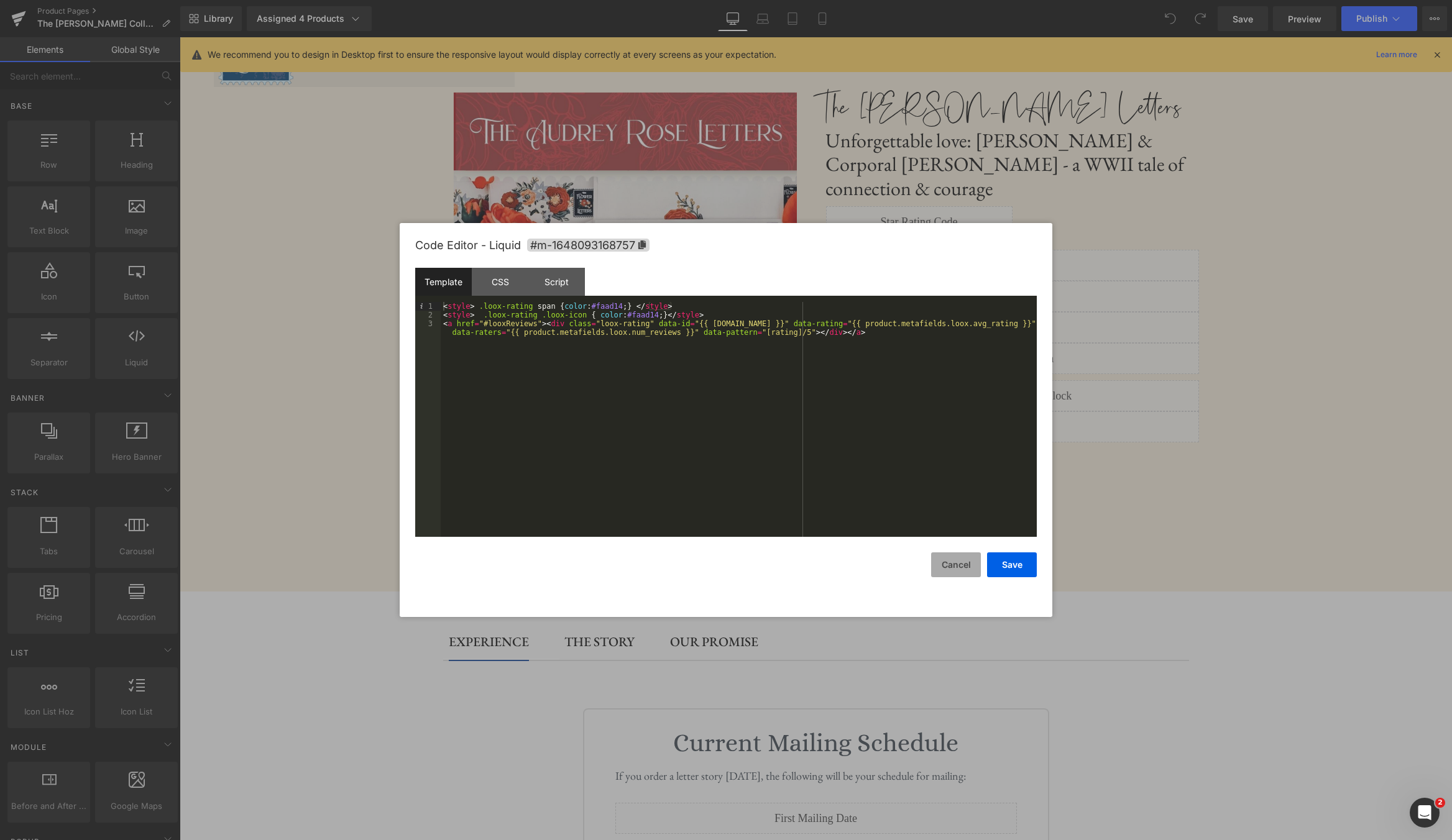
click at [952, 567] on button "Cancel" at bounding box center [956, 564] width 49 height 25
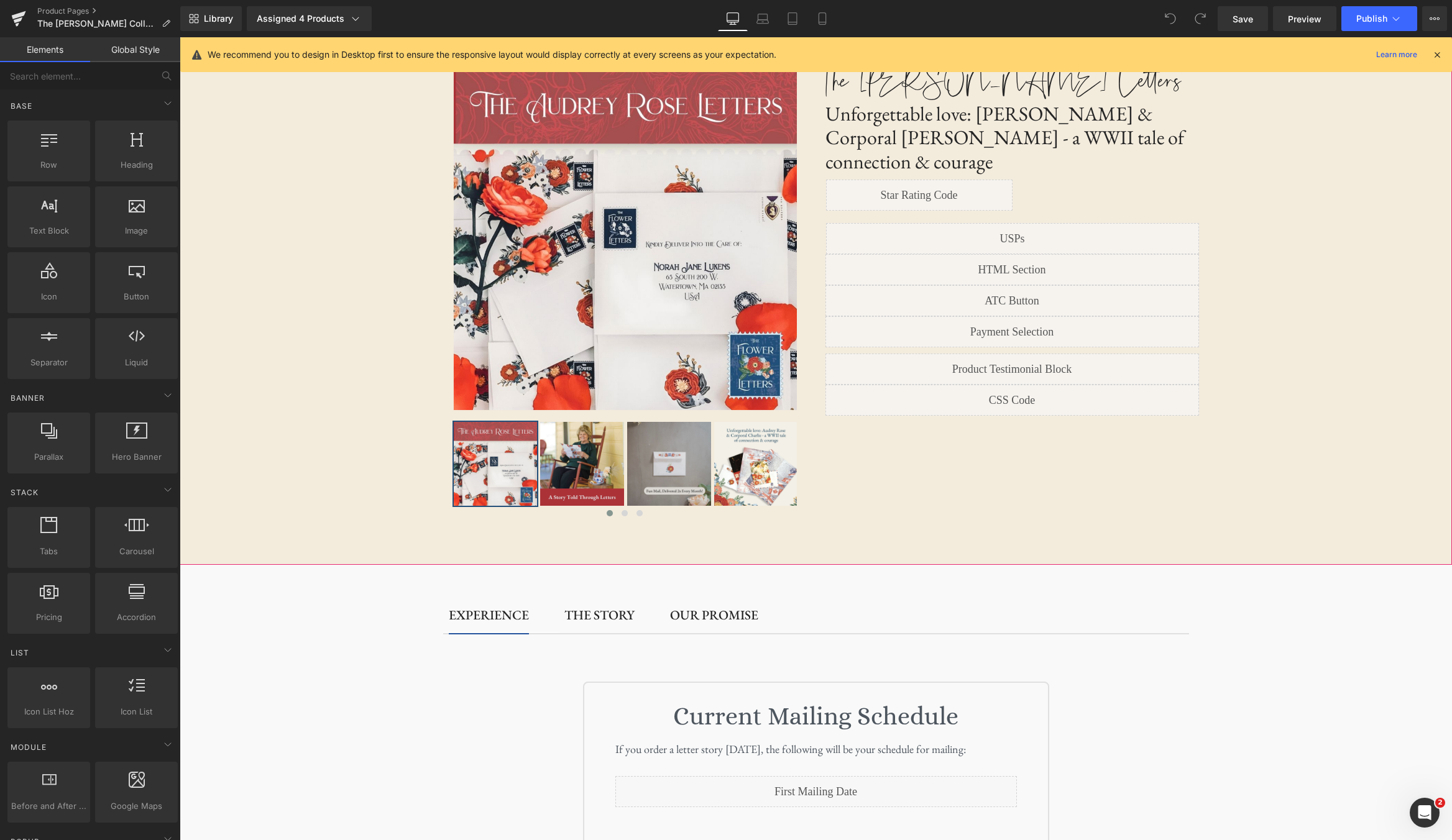
scroll to position [0, 0]
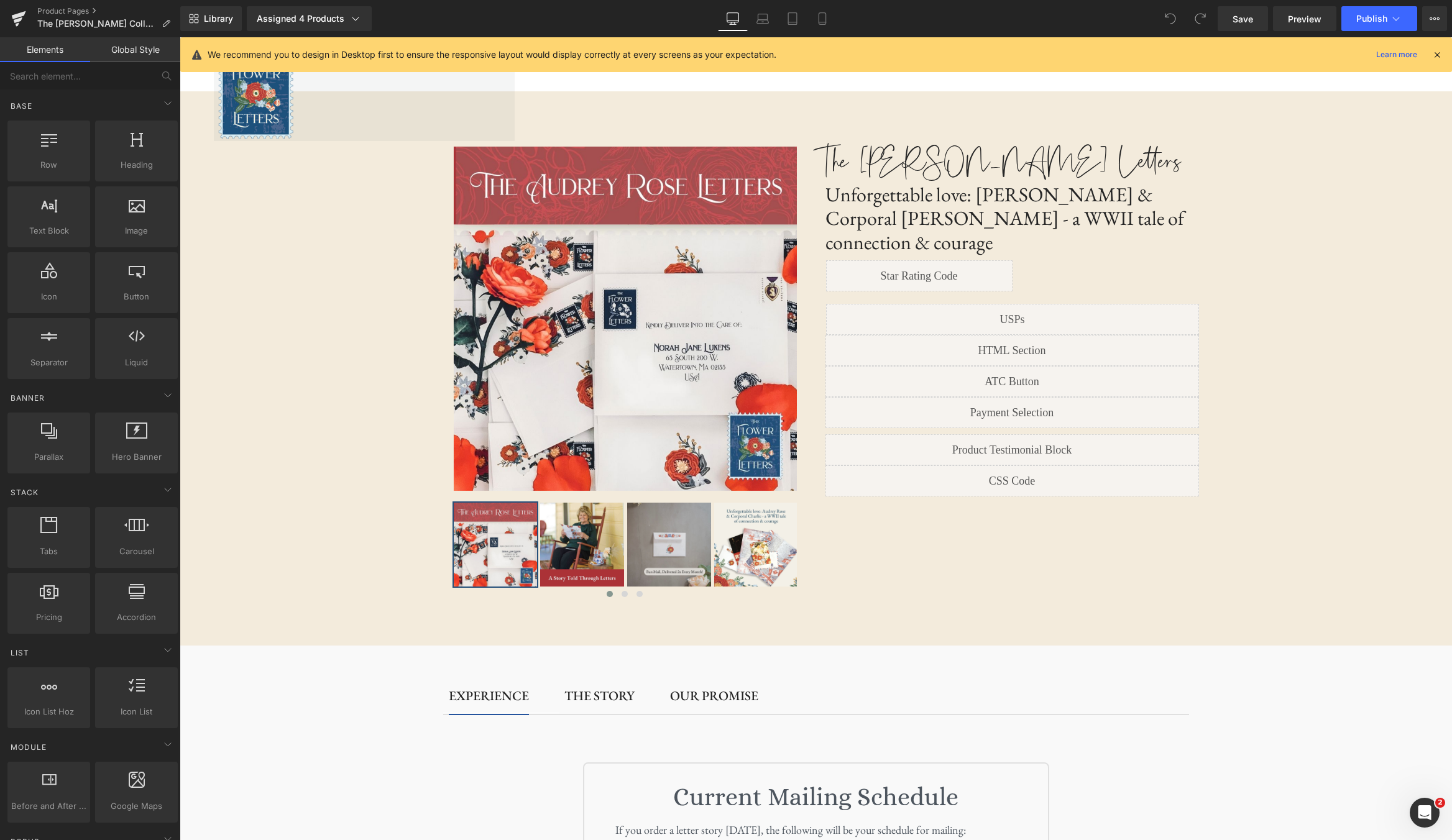
click at [65, 5] on div "Product Pages The Audrey Rose Collection ACTIVE" at bounding box center [89, 18] width 180 height 37
click at [64, 6] on link "Product Pages" at bounding box center [109, 11] width 143 height 10
